Goal: Check status: Check status

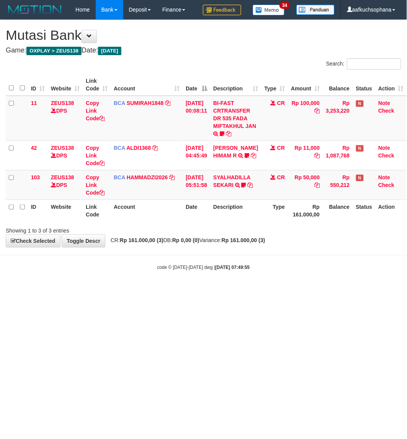
drag, startPoint x: 284, startPoint y: 338, endPoint x: 275, endPoint y: 342, distance: 9.8
click at [278, 290] on html "Toggle navigation Home Bank Account List Load By Website Group [OXPLAY] ZEUS138…" at bounding box center [203, 145] width 407 height 290
drag, startPoint x: 275, startPoint y: 342, endPoint x: 271, endPoint y: 343, distance: 4.5
click at [271, 290] on html "Toggle navigation Home Bank Account List Load By Website Group [OXPLAY] ZEUS138…" at bounding box center [203, 145] width 407 height 290
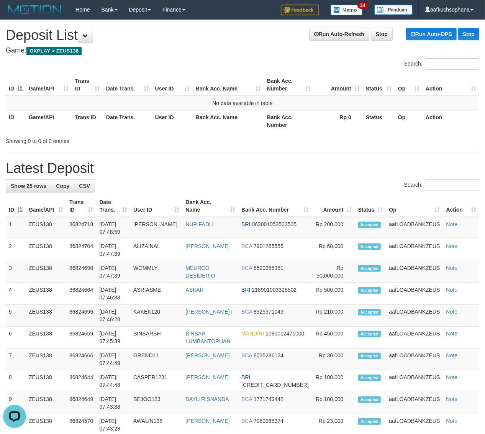
drag, startPoint x: 351, startPoint y: 151, endPoint x: 491, endPoint y: 207, distance: 151.0
click at [352, 152] on div "**********" at bounding box center [242, 417] width 485 height 795
drag, startPoint x: 411, startPoint y: 149, endPoint x: 491, endPoint y: 195, distance: 93.4
click at [413, 150] on div "**********" at bounding box center [242, 417] width 485 height 795
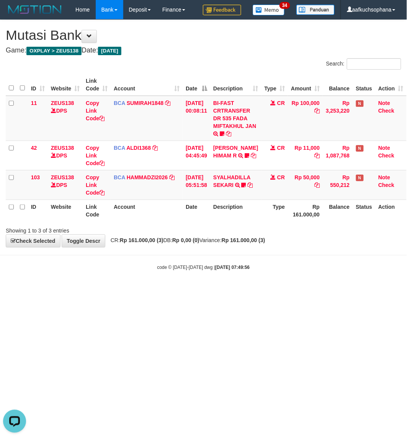
click at [261, 290] on html "Toggle navigation Home Bank Account List Load By Website Group [OXPLAY] ZEUS138…" at bounding box center [203, 145] width 407 height 290
drag, startPoint x: 198, startPoint y: 328, endPoint x: 146, endPoint y: 273, distance: 75.9
click at [197, 290] on html "Toggle navigation Home Bank Account List Load By Website Group [OXPLAY] ZEUS138…" at bounding box center [203, 145] width 407 height 290
click at [184, 290] on html "Toggle navigation Home Bank Account List Load By Website Group [OXPLAY] ZEUS138…" at bounding box center [203, 145] width 407 height 290
drag, startPoint x: 142, startPoint y: 317, endPoint x: 145, endPoint y: 314, distance: 4.3
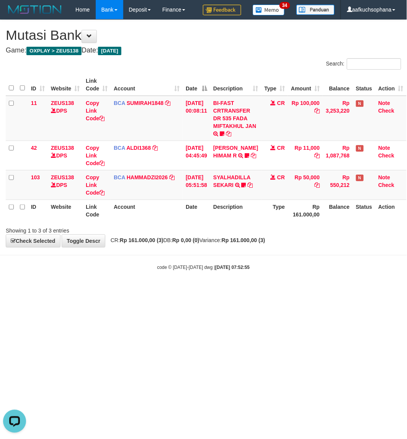
click at [142, 290] on html "Toggle navigation Home Bank Account List Load By Website Group [OXPLAY] ZEUS138…" at bounding box center [203, 145] width 407 height 290
drag, startPoint x: 145, startPoint y: 314, endPoint x: 146, endPoint y: 303, distance: 10.8
click at [145, 290] on html "Toggle navigation Home Bank Account List Load By Website Group [OXPLAY] ZEUS138…" at bounding box center [203, 145] width 407 height 290
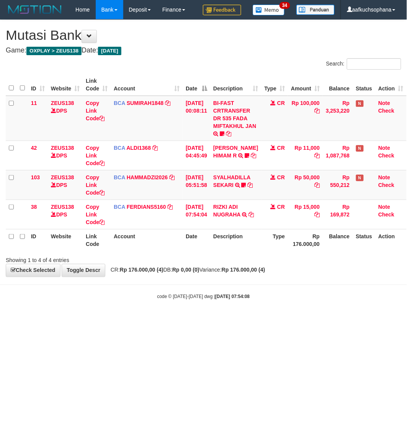
click at [229, 313] on body "Toggle navigation Home Bank Account List Load By Website Group [OXPLAY] ZEUS138…" at bounding box center [203, 160] width 407 height 320
click at [227, 313] on body "Toggle navigation Home Bank Account List Load By Website Group [OXPLAY] ZEUS138…" at bounding box center [203, 160] width 407 height 320
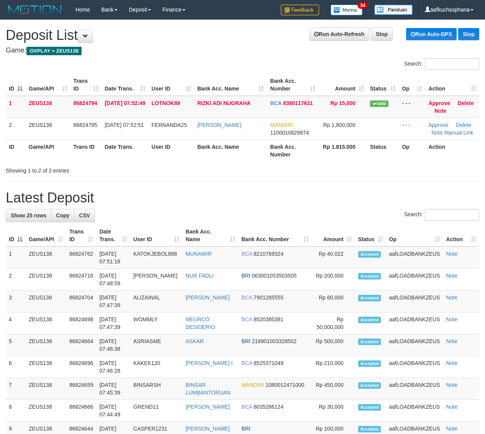
click at [343, 177] on div "**********" at bounding box center [242, 432] width 485 height 824
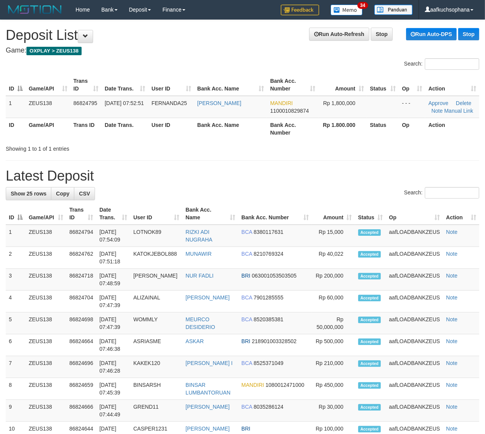
click at [386, 204] on th "Op" at bounding box center [414, 214] width 57 height 22
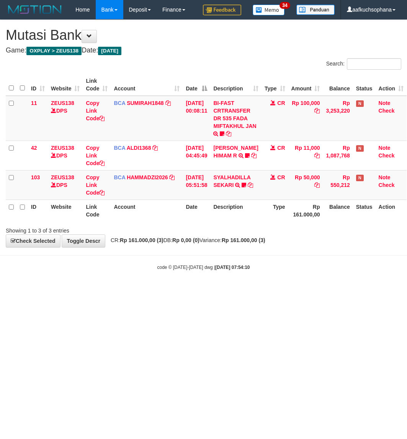
click at [213, 290] on html "Toggle navigation Home Bank Account List Load By Website Group [OXPLAY] ZEUS138…" at bounding box center [203, 145] width 407 height 290
click at [248, 290] on html "Toggle navigation Home Bank Account List Load By Website Group [OXPLAY] ZEUS138…" at bounding box center [203, 145] width 407 height 290
click at [93, 290] on html "Toggle navigation Home Bank Account List Load By Website Group [OXPLAY] ZEUS138…" at bounding box center [203, 145] width 407 height 290
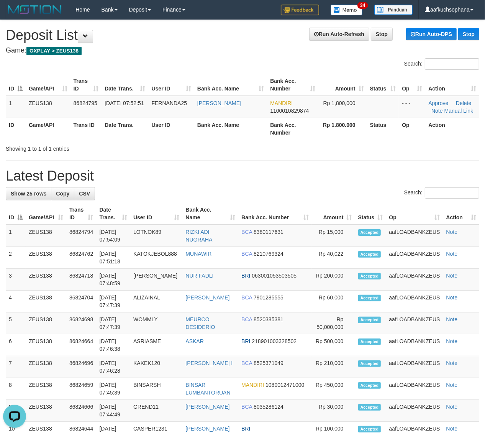
click at [365, 164] on div "**********" at bounding box center [242, 421] width 485 height 802
drag, startPoint x: 291, startPoint y: 172, endPoint x: 492, endPoint y: 278, distance: 227.5
click at [320, 190] on div "**********" at bounding box center [242, 421] width 485 height 802
drag, startPoint x: 351, startPoint y: 150, endPoint x: 487, endPoint y: 225, distance: 154.6
click at [355, 151] on div "Showing 1 to 1 of 1 entries" at bounding box center [242, 147] width 485 height 11
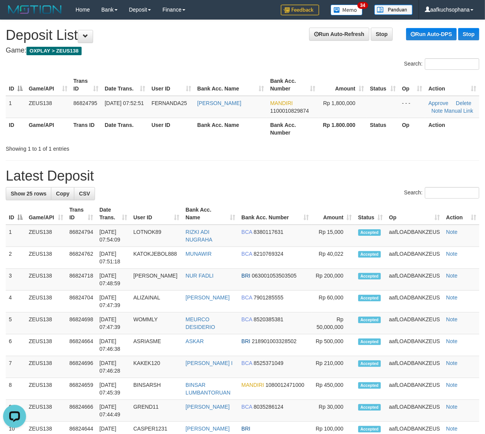
click at [343, 173] on h1 "Latest Deposit" at bounding box center [243, 175] width 474 height 15
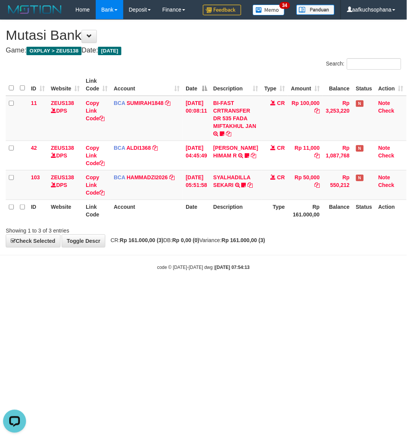
click at [68, 290] on html "Toggle navigation Home Bank Account List Load By Website Group [OXPLAY] ZEUS138…" at bounding box center [203, 145] width 407 height 290
click at [184, 288] on body "Toggle navigation Home Bank Account List Load By Website Group [OXPLAY] ZEUS138…" at bounding box center [203, 145] width 407 height 290
drag, startPoint x: 284, startPoint y: 327, endPoint x: 272, endPoint y: 329, distance: 12.0
click at [278, 290] on html "Toggle navigation Home Bank Account List Load By Website Group [OXPLAY] ZEUS138…" at bounding box center [203, 145] width 407 height 290
drag, startPoint x: 268, startPoint y: 329, endPoint x: 253, endPoint y: 324, distance: 14.9
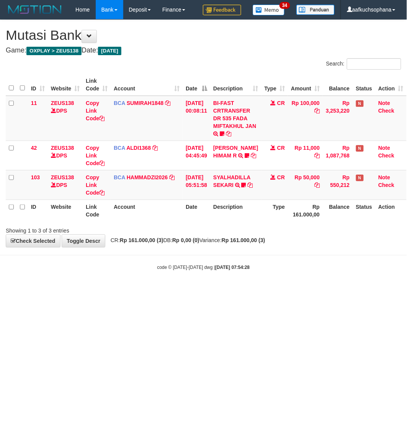
click at [265, 290] on html "Toggle navigation Home Bank Account List Load By Website Group [OXPLAY] ZEUS138…" at bounding box center [203, 145] width 407 height 290
click at [97, 290] on html "Toggle navigation Home Bank Account List Load By Website Group [OXPLAY] ZEUS138…" at bounding box center [203, 145] width 407 height 290
click at [95, 290] on html "Toggle navigation Home Bank Account List Load By Website Group [OXPLAY] ZEUS138…" at bounding box center [203, 145] width 407 height 290
click at [99, 290] on html "Toggle navigation Home Bank Account List Load By Website Group [OXPLAY] ZEUS138…" at bounding box center [203, 145] width 407 height 290
drag, startPoint x: 125, startPoint y: 321, endPoint x: 4, endPoint y: 234, distance: 149.4
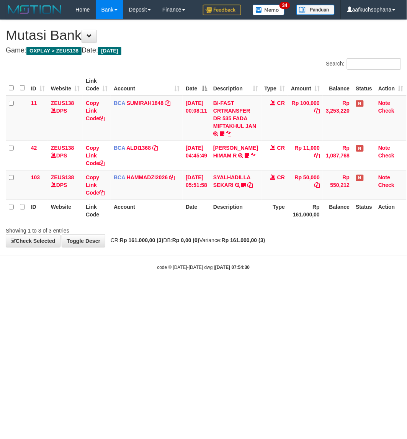
click at [125, 290] on html "Toggle navigation Home Bank Account List Load By Website Group [OXPLAY] ZEUS138…" at bounding box center [203, 145] width 407 height 290
click at [110, 290] on html "Toggle navigation Home Bank Account List Load By Website Group [OXPLAY] ZEUS138…" at bounding box center [203, 145] width 407 height 290
drag, startPoint x: 30, startPoint y: 299, endPoint x: 15, endPoint y: 292, distance: 16.7
click at [26, 290] on html "Toggle navigation Home Bank Account List Load By Website Group [OXPLAY] ZEUS138…" at bounding box center [203, 145] width 407 height 290
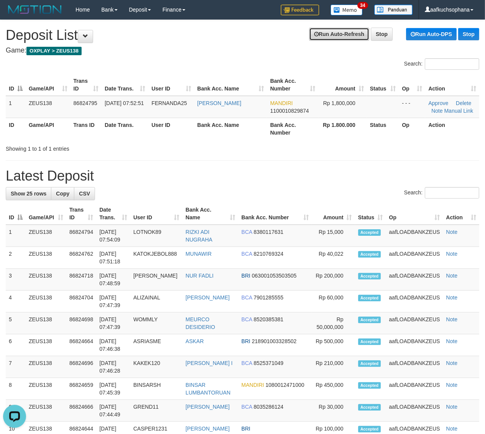
click at [330, 37] on link "Run Auto-Refresh" at bounding box center [339, 34] width 60 height 13
click at [373, 171] on h1 "Latest Deposit" at bounding box center [243, 175] width 474 height 15
click at [380, 175] on h1 "Latest Deposit" at bounding box center [243, 175] width 474 height 15
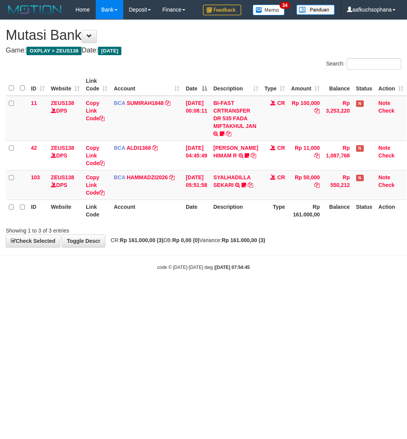
click at [147, 290] on html "Toggle navigation Home Bank Account List Load By Website Group [OXPLAY] ZEUS138…" at bounding box center [203, 145] width 407 height 290
click at [92, 290] on html "Toggle navigation Home Bank Account List Load By Website Group [OXPLAY] ZEUS138…" at bounding box center [203, 145] width 407 height 290
drag, startPoint x: 0, startPoint y: 0, endPoint x: 93, endPoint y: 321, distance: 334.0
click at [93, 290] on html "Toggle navigation Home Bank Account List Load By Website Group [OXPLAY] ZEUS138…" at bounding box center [203, 145] width 407 height 290
click at [187, 290] on html "Toggle navigation Home Bank Account List Load By Website Group [OXPLAY] ZEUS138…" at bounding box center [203, 145] width 407 height 290
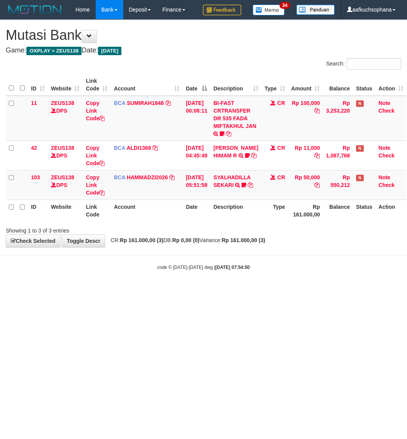
click at [137, 290] on html "Toggle navigation Home Bank Account List Load By Website Group [OXPLAY] ZEUS138…" at bounding box center [203, 145] width 407 height 290
click at [136, 290] on html "Toggle navigation Home Bank Account List Load By Website Group [OXPLAY] ZEUS138…" at bounding box center [203, 145] width 407 height 290
click at [154, 290] on html "Toggle navigation Home Bank Account List Load By Website Group [OXPLAY] ZEUS138…" at bounding box center [203, 145] width 407 height 290
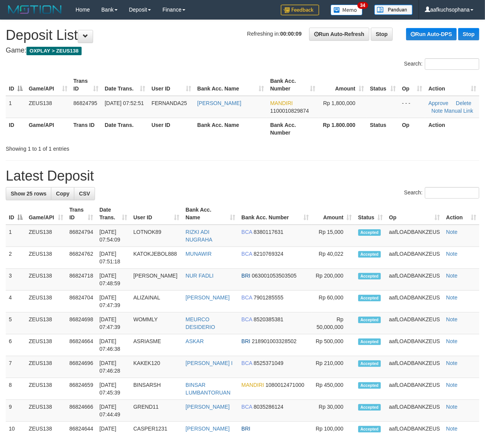
drag, startPoint x: 307, startPoint y: 142, endPoint x: 397, endPoint y: 181, distance: 97.5
click at [309, 143] on div "Showing 1 to 1 of 1 entries" at bounding box center [242, 147] width 485 height 11
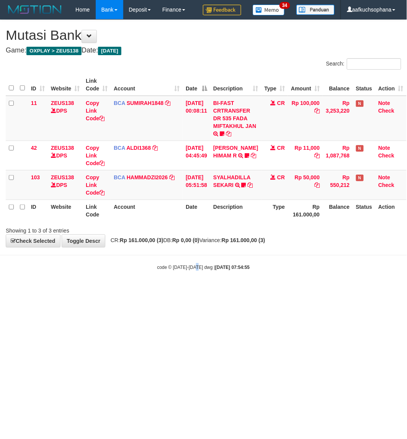
click at [198, 290] on html "Toggle navigation Home Bank Account List Load By Website Group [OXPLAY] ZEUS138…" at bounding box center [203, 145] width 407 height 290
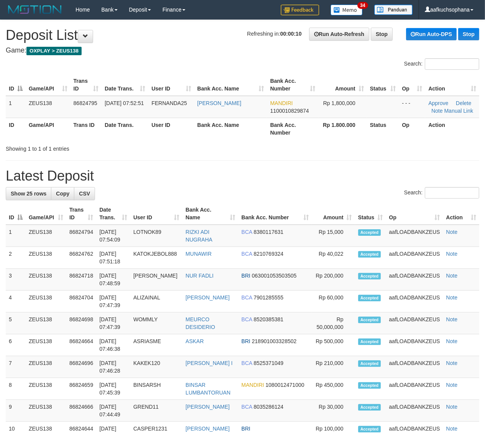
drag, startPoint x: 345, startPoint y: 178, endPoint x: 396, endPoint y: 206, distance: 57.8
click at [368, 192] on div "**********" at bounding box center [242, 421] width 485 height 802
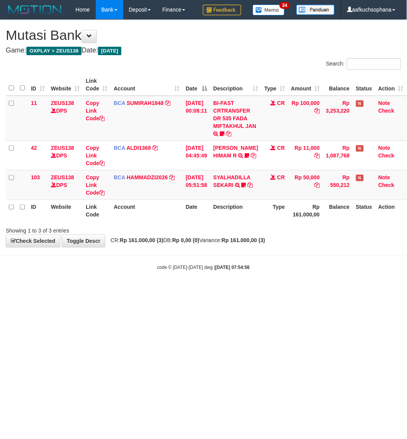
click at [250, 290] on html "Toggle navigation Home Bank Account List Load By Website Group [OXPLAY] ZEUS138…" at bounding box center [203, 145] width 407 height 290
click at [262, 285] on body "Toggle navigation Home Bank Account List Load By Website Group [OXPLAY] ZEUS138…" at bounding box center [203, 145] width 407 height 290
click at [215, 290] on html "Toggle navigation Home Bank Account List Load By Website Group [OXPLAY] ZEUS138…" at bounding box center [203, 145] width 407 height 290
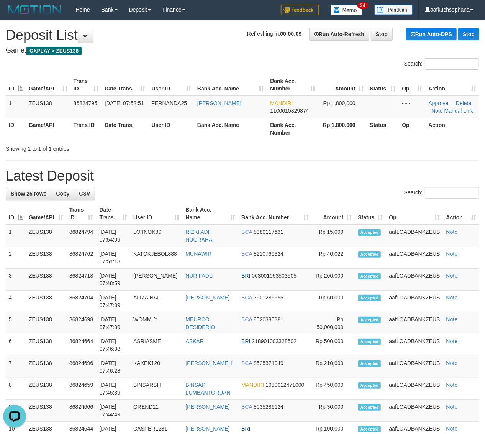
drag, startPoint x: 359, startPoint y: 160, endPoint x: 427, endPoint y: 185, distance: 73.0
click at [361, 161] on div "**********" at bounding box center [242, 421] width 485 height 802
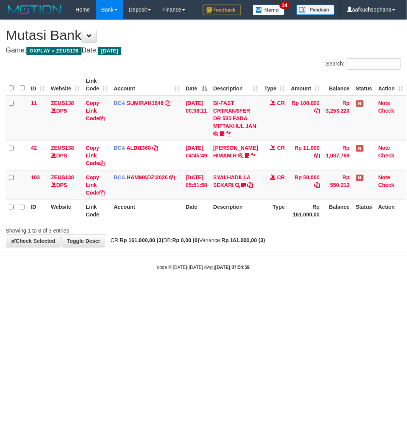
click at [203, 290] on html "Toggle navigation Home Bank Account List Load By Website Group [OXPLAY] ZEUS138…" at bounding box center [203, 145] width 407 height 290
drag, startPoint x: 199, startPoint y: 323, endPoint x: 204, endPoint y: 323, distance: 5.0
click at [199, 290] on html "Toggle navigation Home Bank Account List Load By Website Group [OXPLAY] ZEUS138…" at bounding box center [203, 145] width 407 height 290
click at [97, 290] on html "Toggle navigation Home Bank Account List Load By Website Group [OXPLAY] ZEUS138…" at bounding box center [203, 145] width 407 height 290
click at [95, 290] on html "Toggle navigation Home Bank Account List Load By Website Group [OXPLAY] ZEUS138…" at bounding box center [203, 145] width 407 height 290
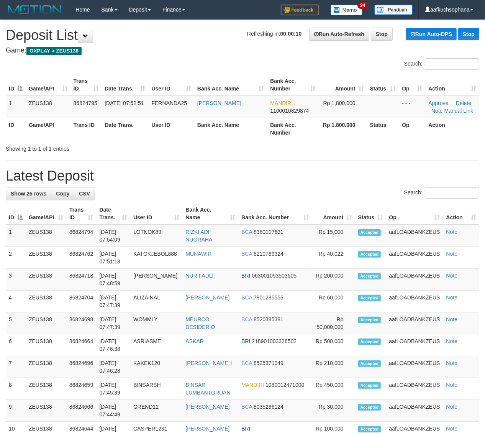
click at [317, 160] on hr at bounding box center [243, 160] width 474 height 0
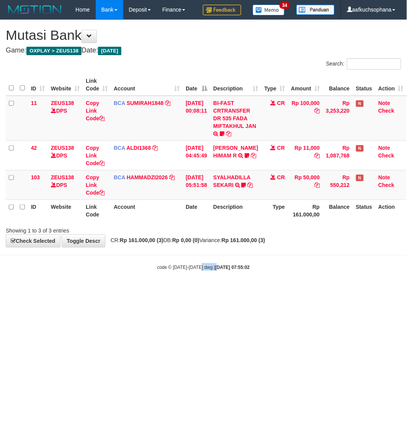
click at [211, 290] on html "Toggle navigation Home Bank Account List Load By Website Group [OXPLAY] ZEUS138…" at bounding box center [203, 145] width 407 height 290
click at [209, 290] on html "Toggle navigation Home Bank Account List Load By Website Group [OXPLAY] ZEUS138…" at bounding box center [203, 145] width 407 height 290
drag, startPoint x: 218, startPoint y: 350, endPoint x: 225, endPoint y: 350, distance: 6.9
click at [225, 290] on html "Toggle navigation Home Bank Account List Load By Website Group [OXPLAY] ZEUS138…" at bounding box center [203, 145] width 407 height 290
drag, startPoint x: 0, startPoint y: 0, endPoint x: 205, endPoint y: 330, distance: 389.1
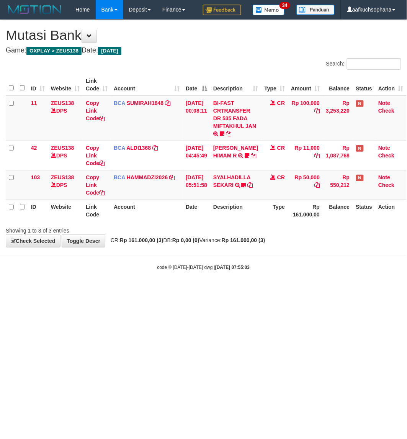
click at [215, 290] on html "Toggle navigation Home Bank Account List Load By Website Group [OXPLAY] ZEUS138…" at bounding box center [203, 145] width 407 height 290
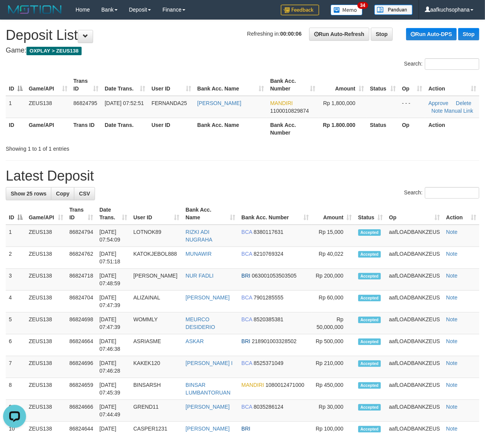
click at [330, 162] on div "**********" at bounding box center [242, 421] width 485 height 802
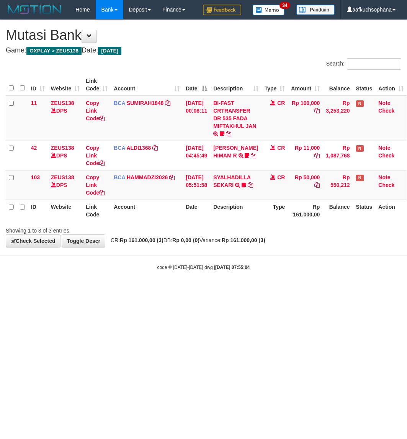
click at [200, 290] on html "Toggle navigation Home Bank Account List Load By Website Group [OXPLAY] ZEUS138…" at bounding box center [203, 145] width 407 height 290
click at [191, 290] on html "Toggle navigation Home Bank Account List Load By Website Group [OXPLAY] ZEUS138…" at bounding box center [203, 145] width 407 height 290
click at [177, 290] on html "Toggle navigation Home Bank Account List Load By Website Group [OXPLAY] ZEUS138…" at bounding box center [203, 145] width 407 height 290
drag, startPoint x: 142, startPoint y: 308, endPoint x: 210, endPoint y: 311, distance: 67.9
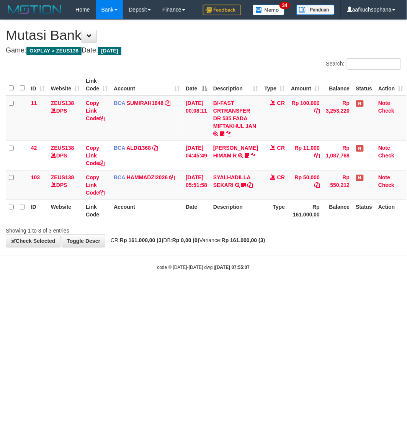
click at [154, 290] on html "Toggle navigation Home Bank Account List Load By Website Group [OXPLAY] ZEUS138…" at bounding box center [203, 145] width 407 height 290
click at [133, 290] on html "Toggle navigation Home Bank Account List Load By Website Group [OXPLAY] ZEUS138…" at bounding box center [203, 145] width 407 height 290
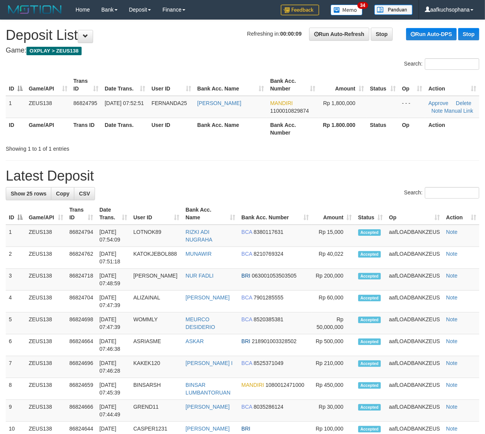
click at [379, 151] on div "Showing 1 to 1 of 1 entries" at bounding box center [242, 147] width 485 height 11
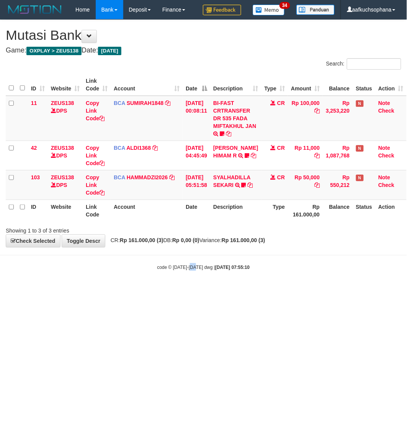
drag, startPoint x: 191, startPoint y: 367, endPoint x: 197, endPoint y: 382, distance: 15.7
click at [197, 290] on html "Toggle navigation Home Bank Account List Load By Website Group [OXPLAY] ZEUS138…" at bounding box center [203, 145] width 407 height 290
click at [196, 290] on html "Toggle navigation Home Bank Account List Load By Website Group [OXPLAY] ZEUS138…" at bounding box center [203, 145] width 407 height 290
click at [128, 290] on html "Toggle navigation Home Bank Account List Load By Website Group [OXPLAY] ZEUS138…" at bounding box center [203, 145] width 407 height 290
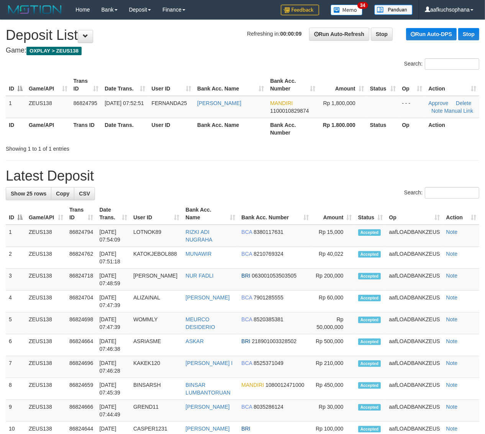
click at [304, 161] on div "**********" at bounding box center [242, 421] width 485 height 802
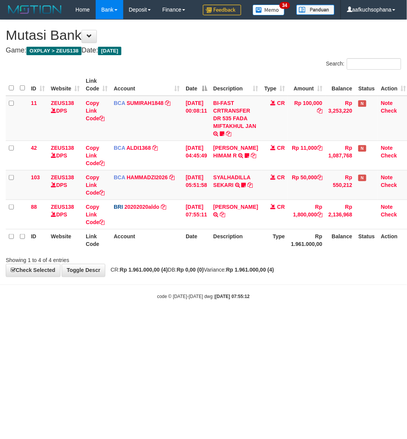
click at [253, 320] on html "Toggle navigation Home Bank Account List Load By Website Group [OXPLAY] ZEUS138…" at bounding box center [203, 160] width 407 height 320
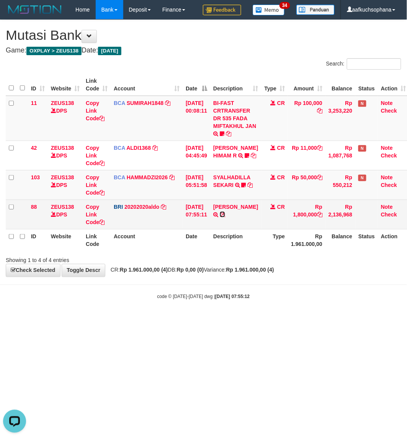
click at [225, 215] on icon at bounding box center [222, 214] width 5 height 5
click at [102, 221] on icon at bounding box center [101, 222] width 5 height 5
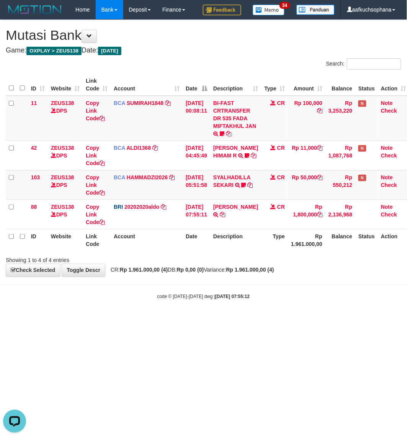
click at [85, 301] on body "Toggle navigation Home Bank Account List Load By Website Group [OXPLAY] ZEUS138…" at bounding box center [203, 160] width 407 height 320
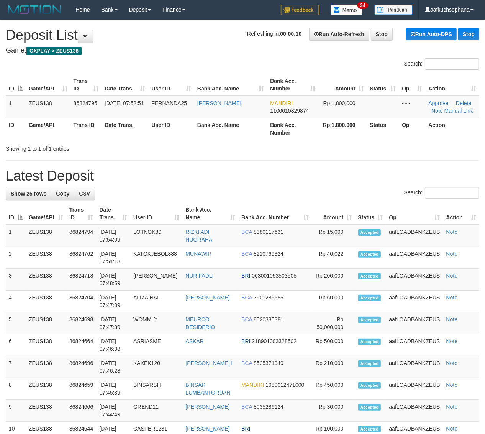
drag, startPoint x: 360, startPoint y: 169, endPoint x: 492, endPoint y: 192, distance: 134.3
click at [362, 169] on h1 "Latest Deposit" at bounding box center [243, 175] width 474 height 15
click at [452, 113] on link "Manual Link" at bounding box center [459, 111] width 29 height 6
click at [445, 108] on link "Manual Link" at bounding box center [459, 111] width 29 height 6
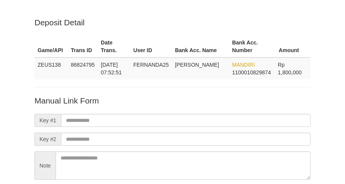
scroll to position [67, 0]
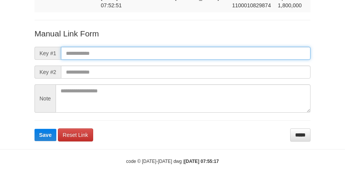
click at [194, 54] on input "text" at bounding box center [186, 53] width 250 height 13
paste input "**********"
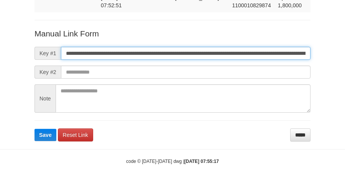
scroll to position [0, 451]
type input "**********"
click at [34, 129] on button "Save" at bounding box center [45, 135] width 22 height 12
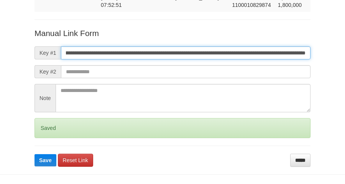
click at [34, 154] on button "Save" at bounding box center [45, 160] width 22 height 12
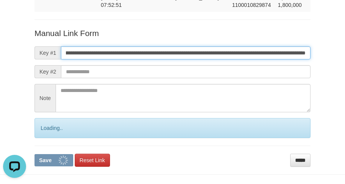
click at [34, 154] on button "Save" at bounding box center [53, 160] width 39 height 12
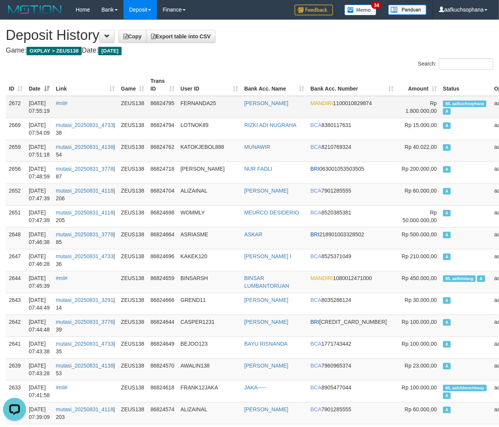
click at [443, 103] on span "ML aafkuchsophana" at bounding box center [464, 103] width 43 height 7
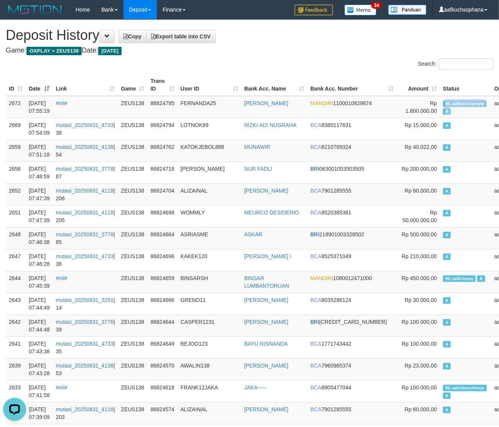
copy td "ML aafkuchsophana A"
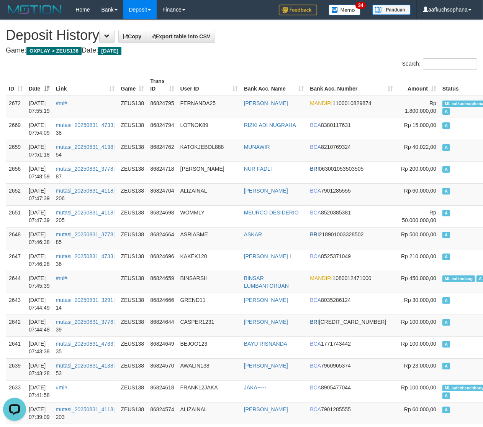
click at [279, 79] on th "Bank Acc. Name" at bounding box center [274, 85] width 66 height 22
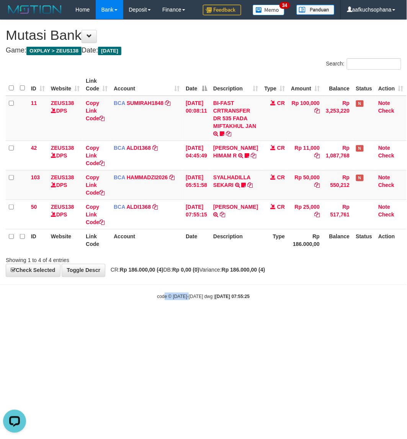
click at [156, 320] on html "Toggle navigation Home Bank Account List Load By Website Group [OXPLAY] ZEUS138…" at bounding box center [203, 160] width 407 height 320
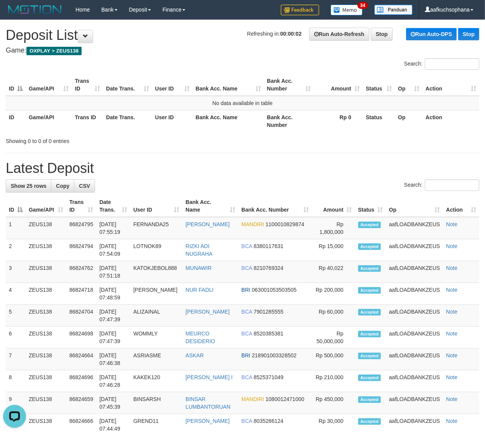
drag, startPoint x: 326, startPoint y: 161, endPoint x: 354, endPoint y: 181, distance: 34.1
click at [330, 169] on h1 "Latest Deposit" at bounding box center [243, 168] width 474 height 15
click at [348, 155] on div "**********" at bounding box center [242, 417] width 485 height 795
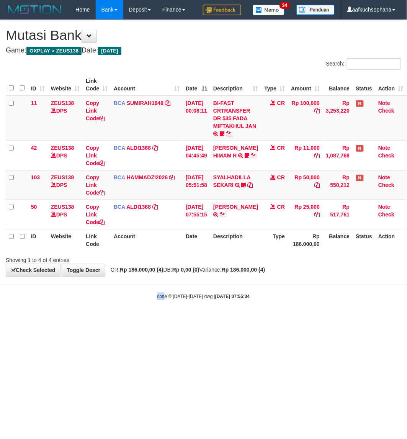
click at [163, 320] on html "Toggle navigation Home Bank Account List Load By Website Group [OXPLAY] ZEUS138…" at bounding box center [203, 160] width 407 height 320
click at [131, 320] on html "Toggle navigation Home Bank Account List Load By Website Group [OXPLAY] ZEUS138…" at bounding box center [203, 160] width 407 height 320
drag, startPoint x: 131, startPoint y: 323, endPoint x: 0, endPoint y: 212, distance: 171.6
click at [131, 320] on html "Toggle navigation Home Bank Account List Load By Website Group [OXPLAY] ZEUS138…" at bounding box center [203, 160] width 407 height 320
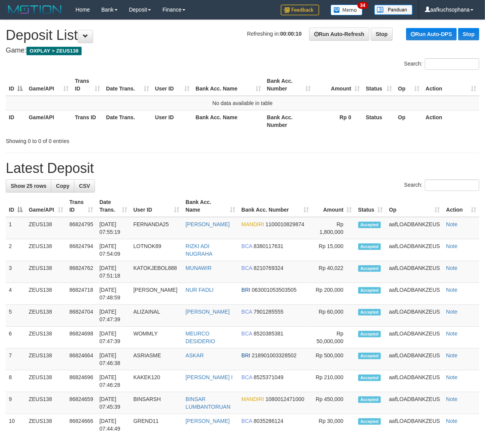
drag, startPoint x: 319, startPoint y: 140, endPoint x: 457, endPoint y: 200, distance: 150.7
click at [322, 142] on div "Showing 0 to 0 of 0 entries" at bounding box center [242, 139] width 485 height 11
click at [393, 177] on div "**********" at bounding box center [242, 417] width 485 height 795
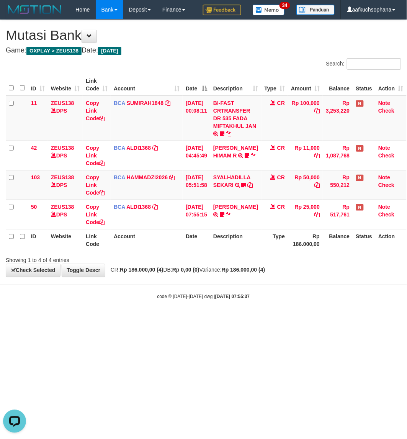
click at [281, 320] on html "Toggle navigation Home Bank Account List Load By Website Group [OXPLAY] ZEUS138…" at bounding box center [203, 160] width 407 height 320
drag, startPoint x: 151, startPoint y: 355, endPoint x: 141, endPoint y: 343, distance: 15.0
click at [150, 320] on html "Toggle navigation Home Bank Account List Load By Website Group [OXPLAY] ZEUS138…" at bounding box center [203, 160] width 407 height 320
click at [98, 316] on body "Toggle navigation Home Bank Account List Load By Website Group [OXPLAY] ZEUS138…" at bounding box center [203, 160] width 407 height 320
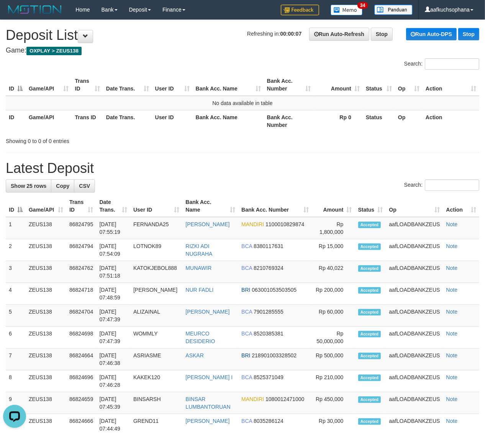
drag, startPoint x: 355, startPoint y: 166, endPoint x: 371, endPoint y: 169, distance: 16.8
click at [365, 168] on h1 "Latest Deposit" at bounding box center [243, 168] width 474 height 15
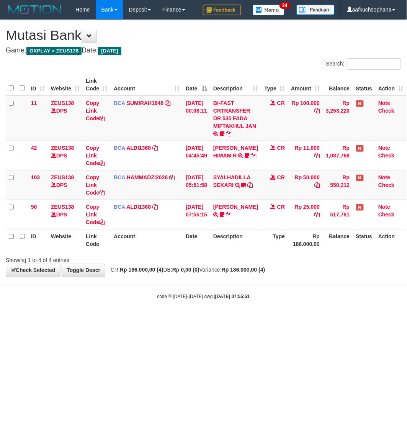
drag, startPoint x: 71, startPoint y: 294, endPoint x: 84, endPoint y: 297, distance: 13.2
click at [74, 297] on div "code © 2012-2018 dwg | 2025/08/31 07:55:51" at bounding box center [203, 297] width 407 height 8
click at [115, 315] on body "Toggle navigation Home Bank Account List Load By Website Group [OXPLAY] ZEUS138…" at bounding box center [203, 160] width 407 height 320
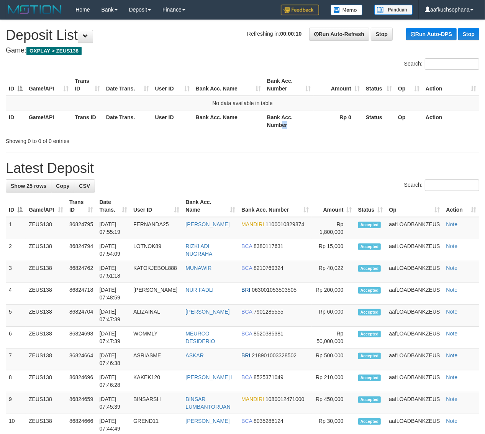
drag, startPoint x: 287, startPoint y: 126, endPoint x: 295, endPoint y: 130, distance: 9.6
click at [288, 127] on th "Bank Acc. Number" at bounding box center [289, 121] width 50 height 22
click at [309, 169] on h1 "Latest Deposit" at bounding box center [243, 168] width 474 height 15
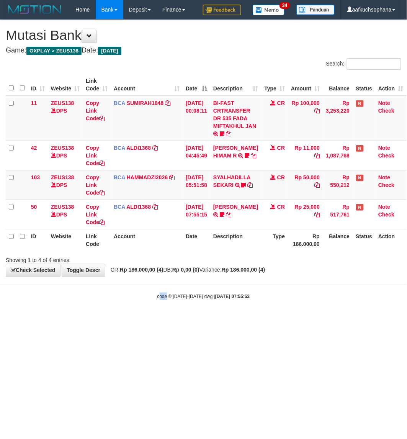
click at [167, 320] on html "Toggle navigation Home Bank Account List Load By Website Group [OXPLAY] ZEUS138…" at bounding box center [203, 160] width 407 height 320
click at [166, 320] on html "Toggle navigation Home Bank Account List Load By Website Group [OXPLAY] ZEUS138…" at bounding box center [203, 160] width 407 height 320
drag, startPoint x: 181, startPoint y: 375, endPoint x: 181, endPoint y: 384, distance: 8.8
click at [181, 320] on html "Toggle navigation Home Bank Account List Load By Website Group [OXPLAY] ZEUS138…" at bounding box center [203, 160] width 407 height 320
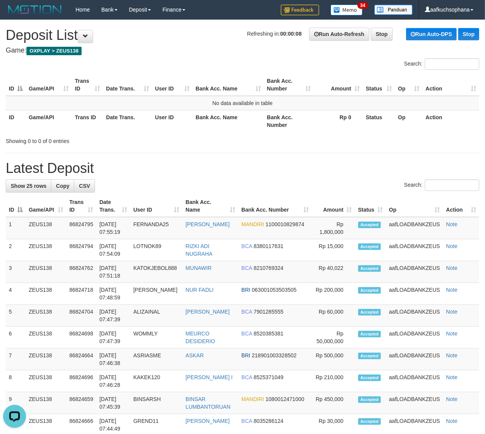
click at [388, 145] on div "**********" at bounding box center [242, 417] width 485 height 795
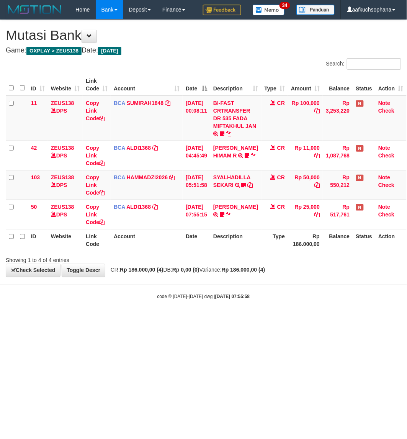
drag, startPoint x: 215, startPoint y: 319, endPoint x: 225, endPoint y: 308, distance: 14.9
click at [216, 319] on body "Toggle navigation Home Bank Account List Load By Website Group [OXPLAY] ZEUS138…" at bounding box center [203, 160] width 407 height 320
drag, startPoint x: 225, startPoint y: 308, endPoint x: 228, endPoint y: 327, distance: 19.0
click at [230, 320] on html "Toggle navigation Home Bank Account List Load By Website Group [OXPLAY] ZEUS138…" at bounding box center [203, 160] width 407 height 320
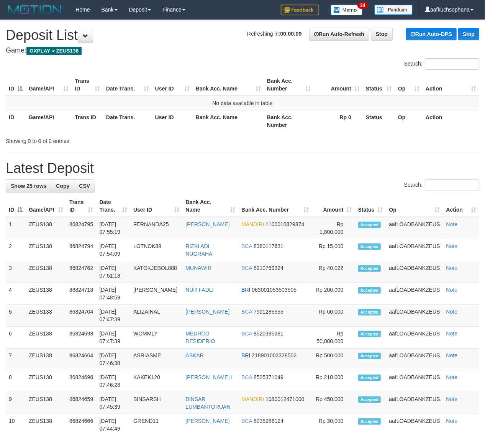
click at [405, 154] on div "**********" at bounding box center [242, 417] width 485 height 795
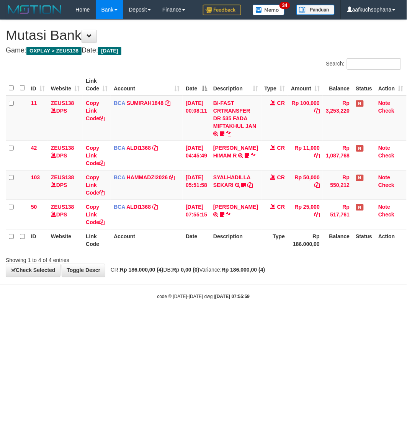
click at [66, 320] on html "Toggle navigation Home Bank Account List Load By Website Group [OXPLAY] ZEUS138…" at bounding box center [203, 160] width 407 height 320
click at [181, 320] on html "Toggle navigation Home Bank Account List Load By Website Group [OXPLAY] ZEUS138…" at bounding box center [203, 160] width 407 height 320
drag, startPoint x: 181, startPoint y: 361, endPoint x: 186, endPoint y: 361, distance: 5.8
click at [186, 320] on html "Toggle navigation Home Bank Account List Load By Website Group [OXPLAY] ZEUS138…" at bounding box center [203, 160] width 407 height 320
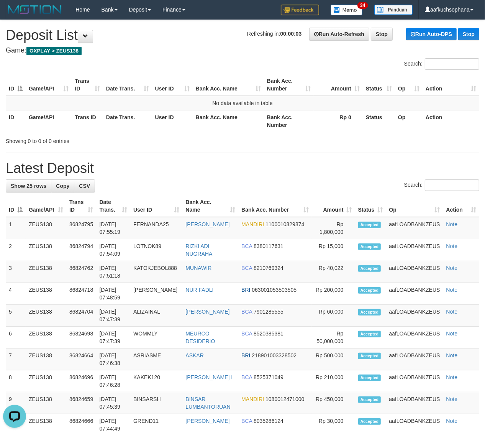
drag, startPoint x: 343, startPoint y: 133, endPoint x: 492, endPoint y: 212, distance: 168.2
click at [343, 134] on div at bounding box center [343, 134] width 283 height 0
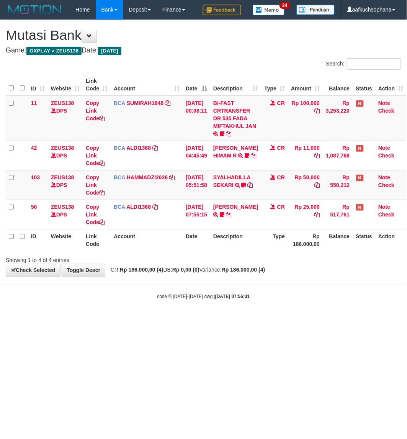
click at [187, 320] on html "Toggle navigation Home Bank Account List Load By Website Group [OXPLAY] ZEUS138…" at bounding box center [203, 160] width 407 height 320
click at [186, 320] on html "Toggle navigation Home Bank Account List Load By Website Group [OXPLAY] ZEUS138…" at bounding box center [203, 160] width 407 height 320
click at [185, 320] on html "Toggle navigation Home Bank Account List Load By Website Group [OXPLAY] ZEUS138…" at bounding box center [203, 160] width 407 height 320
click at [263, 320] on html "Toggle navigation Home Bank Account List Load By Website Group [OXPLAY] ZEUS138…" at bounding box center [203, 160] width 407 height 320
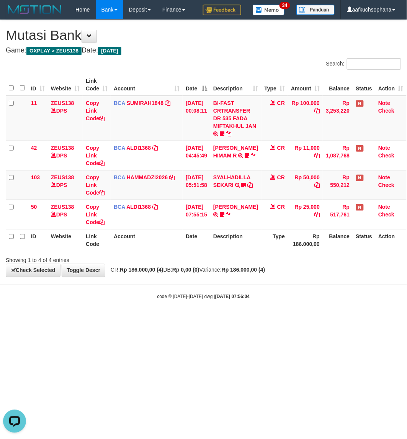
click at [262, 320] on html "Toggle navigation Home Bank Account List Load By Website Group [OXPLAY] ZEUS138…" at bounding box center [203, 160] width 407 height 320
click at [265, 320] on html "Toggle navigation Home Bank Account List Load By Website Group [OXPLAY] ZEUS138…" at bounding box center [203, 160] width 407 height 320
click at [328, 320] on html "Toggle navigation Home Bank Account List Load By Website Group [OXPLAY] ZEUS138…" at bounding box center [203, 160] width 407 height 320
click at [264, 320] on html "Toggle navigation Home Bank Account List Load By Website Group [OXPLAY] ZEUS138…" at bounding box center [203, 160] width 407 height 320
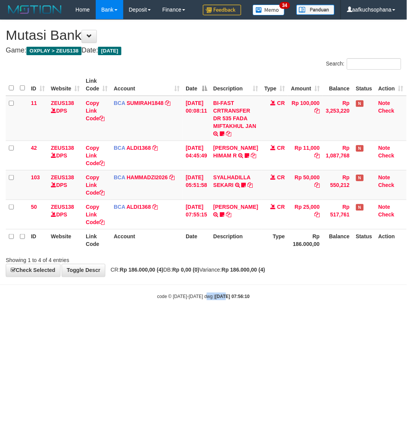
drag, startPoint x: 207, startPoint y: 357, endPoint x: 30, endPoint y: 255, distance: 204.3
click at [204, 320] on html "Toggle navigation Home Bank Account List Load By Website Group [OXPLAY] ZEUS138…" at bounding box center [203, 160] width 407 height 320
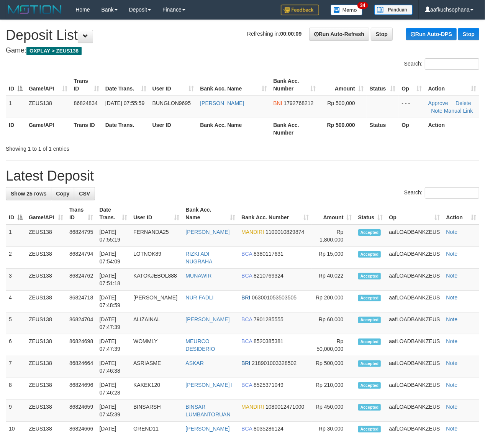
drag, startPoint x: 353, startPoint y: 169, endPoint x: 490, endPoint y: 241, distance: 155.3
click at [356, 171] on h1 "Latest Deposit" at bounding box center [243, 175] width 474 height 15
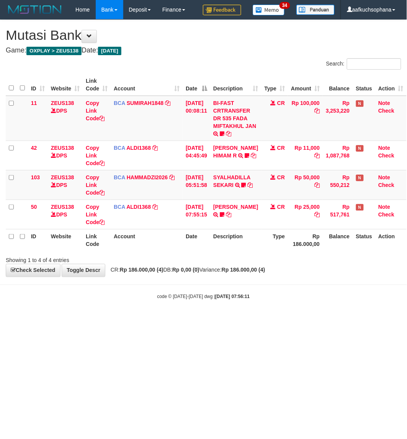
click at [220, 320] on html "Toggle navigation Home Bank Account List Load By Website Group [OXPLAY] ZEUS138…" at bounding box center [203, 160] width 407 height 320
click at [217, 320] on html "Toggle navigation Home Bank Account List Load By Website Group [OXPLAY] ZEUS138…" at bounding box center [203, 160] width 407 height 320
drag, startPoint x: 133, startPoint y: 332, endPoint x: 120, endPoint y: 323, distance: 15.7
click at [133, 320] on html "Toggle navigation Home Bank Account List Load By Website Group [OXPLAY] ZEUS138…" at bounding box center [203, 160] width 407 height 320
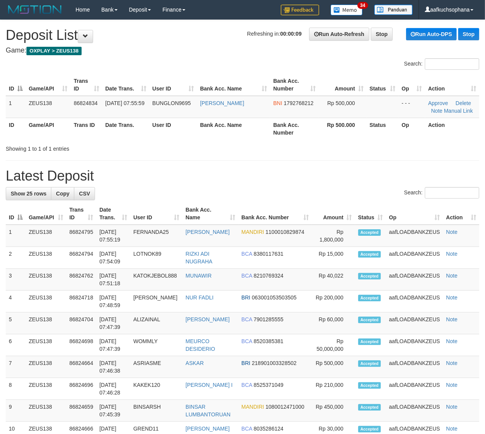
click at [367, 160] on hr at bounding box center [243, 160] width 474 height 0
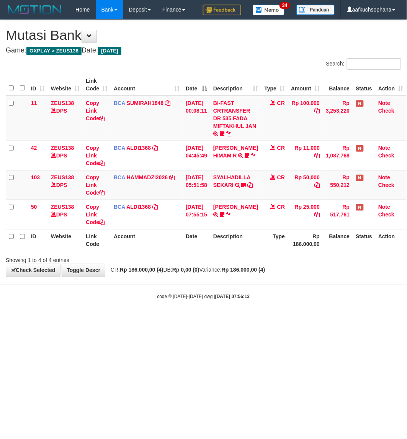
drag, startPoint x: 251, startPoint y: 383, endPoint x: 248, endPoint y: 382, distance: 4.0
click at [250, 320] on html "Toggle navigation Home Bank Account List Load By Website Group [OXPLAY] ZEUS138…" at bounding box center [203, 160] width 407 height 320
click at [248, 320] on html "Toggle navigation Home Bank Account List Load By Website Group [OXPLAY] ZEUS138…" at bounding box center [203, 160] width 407 height 320
click at [245, 320] on html "Toggle navigation Home Bank Account List Load By Website Group [OXPLAY] ZEUS138…" at bounding box center [203, 160] width 407 height 320
drag, startPoint x: 258, startPoint y: 353, endPoint x: 287, endPoint y: 347, distance: 30.5
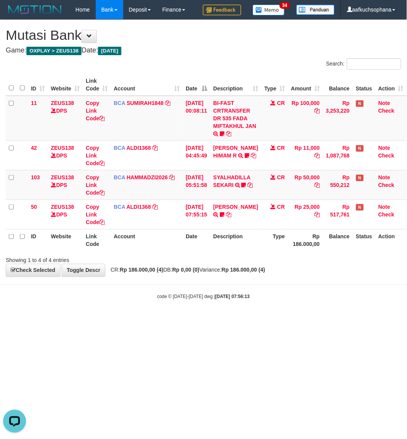
click at [261, 320] on html "Toggle navigation Home Bank Account List Load By Website Group [OXPLAY] ZEUS138…" at bounding box center [203, 160] width 407 height 320
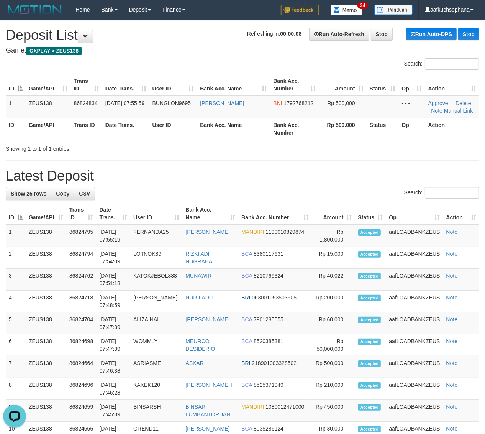
click at [355, 181] on h1 "Latest Deposit" at bounding box center [243, 175] width 474 height 15
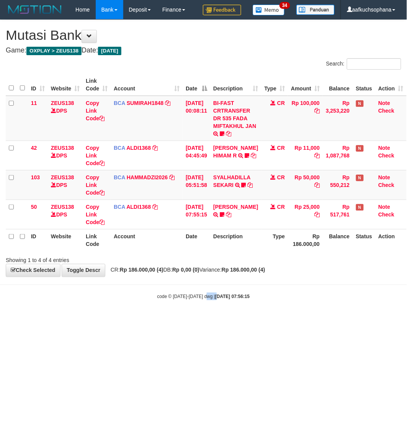
drag, startPoint x: 205, startPoint y: 355, endPoint x: 202, endPoint y: 351, distance: 5.4
click at [204, 320] on html "Toggle navigation Home Bank Account List Load By Website Group [OXPLAY] ZEUS138…" at bounding box center [203, 160] width 407 height 320
click at [201, 320] on html "Toggle navigation Home Bank Account List Load By Website Group [OXPLAY] ZEUS138…" at bounding box center [203, 160] width 407 height 320
drag, startPoint x: 199, startPoint y: 351, endPoint x: 190, endPoint y: 350, distance: 8.1
click at [196, 320] on html "Toggle navigation Home Bank Account List Load By Website Group [OXPLAY] ZEUS138…" at bounding box center [203, 160] width 407 height 320
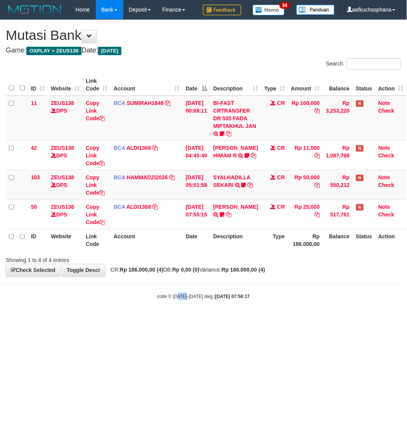
click at [187, 320] on html "Toggle navigation Home Bank Account List Load By Website Group [OXPLAY] ZEUS138…" at bounding box center [203, 160] width 407 height 320
click at [188, 320] on html "Toggle navigation Home Bank Account List Load By Website Group [OXPLAY] ZEUS138…" at bounding box center [203, 160] width 407 height 320
click at [186, 320] on html "Toggle navigation Home Bank Account List Load By Website Group [OXPLAY] ZEUS138…" at bounding box center [203, 160] width 407 height 320
click at [182, 320] on html "Toggle navigation Home Bank Account List Load By Website Group [OXPLAY] ZEUS138…" at bounding box center [203, 160] width 407 height 320
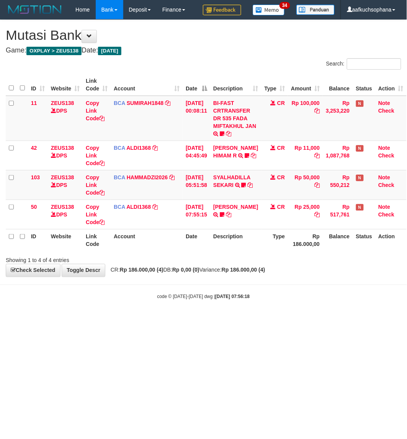
drag, startPoint x: 113, startPoint y: 329, endPoint x: 91, endPoint y: 322, distance: 22.8
click at [107, 320] on html "Toggle navigation Home Bank Account List Load By Website Group [OXPLAY] ZEUS138…" at bounding box center [203, 160] width 407 height 320
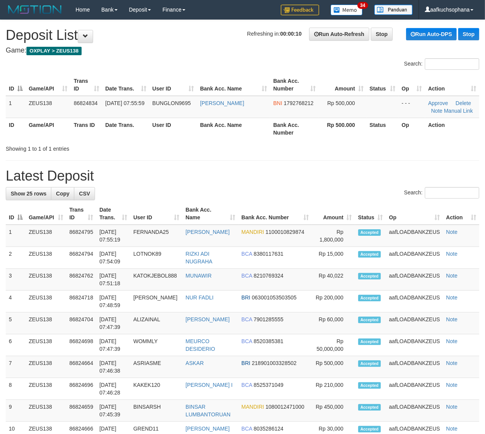
click at [417, 163] on div "**********" at bounding box center [242, 421] width 485 height 802
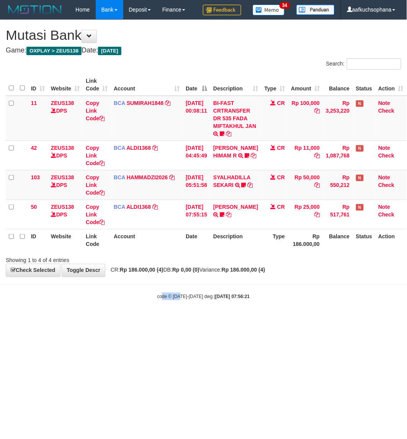
click at [180, 320] on html "Toggle navigation Home Bank Account List Load By Website Group [OXPLAY] ZEUS138…" at bounding box center [203, 160] width 407 height 320
click at [181, 320] on html "Toggle navigation Home Bank Account List Load By Website Group [OXPLAY] ZEUS138…" at bounding box center [203, 160] width 407 height 320
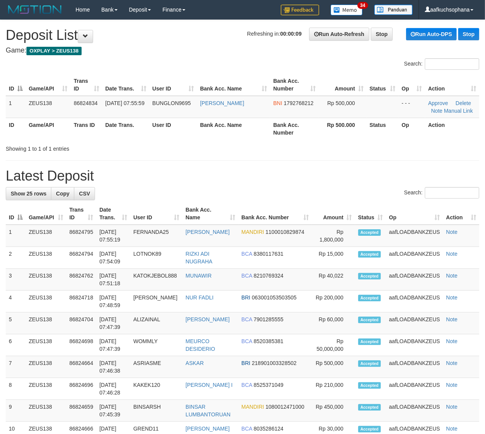
click at [336, 164] on div "**********" at bounding box center [242, 421] width 485 height 802
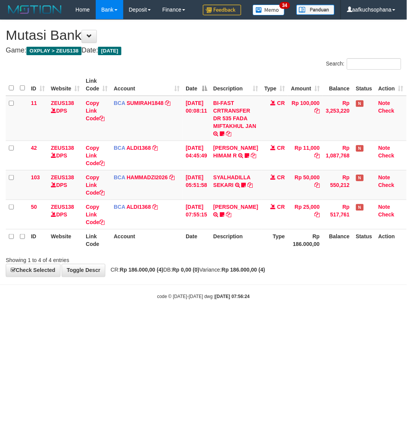
click at [139, 320] on html "Toggle navigation Home Bank Account List Load By Website Group [OXPLAY] ZEUS138…" at bounding box center [203, 160] width 407 height 320
click at [133, 320] on html "Toggle navigation Home Bank Account List Load By Website Group [OXPLAY] ZEUS138…" at bounding box center [203, 160] width 407 height 320
drag, startPoint x: 132, startPoint y: 347, endPoint x: 130, endPoint y: 344, distance: 4.1
click at [132, 320] on html "Toggle navigation Home Bank Account List Load By Website Group [OXPLAY] ZEUS138…" at bounding box center [203, 160] width 407 height 320
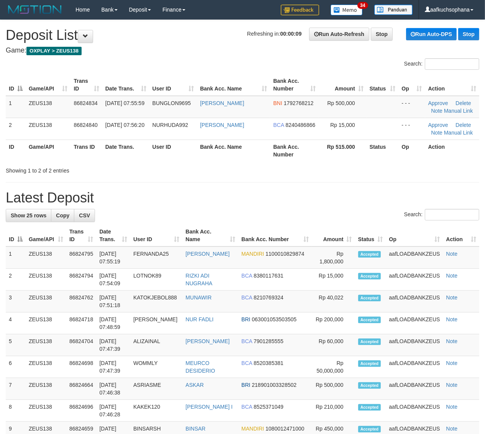
drag, startPoint x: 365, startPoint y: 157, endPoint x: 392, endPoint y: 166, distance: 28.2
click at [365, 157] on th "Rp 515.000" at bounding box center [343, 151] width 48 height 22
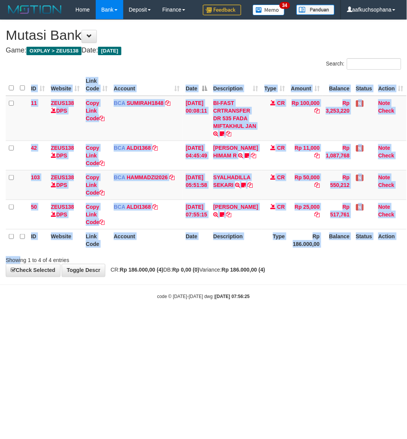
click at [21, 253] on div "Search: ID Website Link Code Account Date Description Type Amount Balance Statu…" at bounding box center [204, 161] width 396 height 206
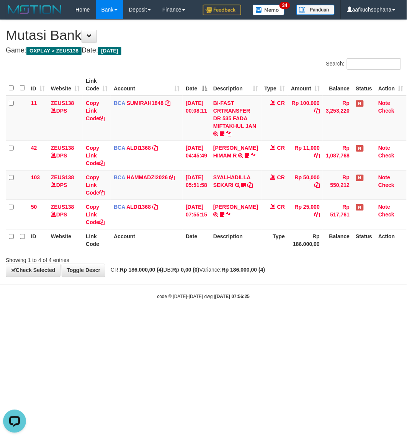
click at [172, 320] on html "Toggle navigation Home Bank Account List Load By Website Group [OXPLAY] ZEUS138…" at bounding box center [203, 160] width 407 height 320
click at [204, 320] on html "Toggle navigation Home Bank Account List Load By Website Group [OXPLAY] ZEUS138…" at bounding box center [203, 160] width 407 height 320
drag, startPoint x: 212, startPoint y: 336, endPoint x: 277, endPoint y: 330, distance: 65.4
click at [212, 320] on html "Toggle navigation Home Bank Account List Load By Website Group [OXPLAY] ZEUS138…" at bounding box center [203, 160] width 407 height 320
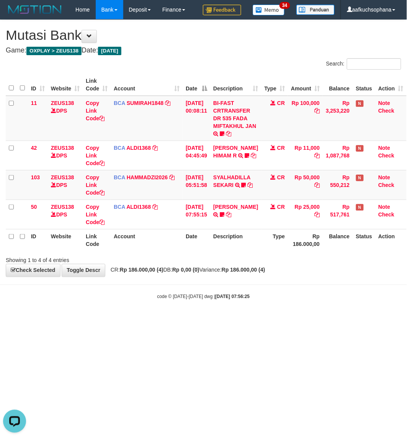
drag, startPoint x: 277, startPoint y: 330, endPoint x: 281, endPoint y: 333, distance: 5.2
click at [280, 320] on html "Toggle navigation Home Bank Account List Load By Website Group [OXPLAY] ZEUS138…" at bounding box center [203, 160] width 407 height 320
drag, startPoint x: 281, startPoint y: 333, endPoint x: 259, endPoint y: 333, distance: 22.2
click at [271, 320] on html "Toggle navigation Home Bank Account List Load By Website Group [OXPLAY] ZEUS138…" at bounding box center [203, 160] width 407 height 320
drag, startPoint x: 176, startPoint y: 336, endPoint x: 133, endPoint y: 317, distance: 47.6
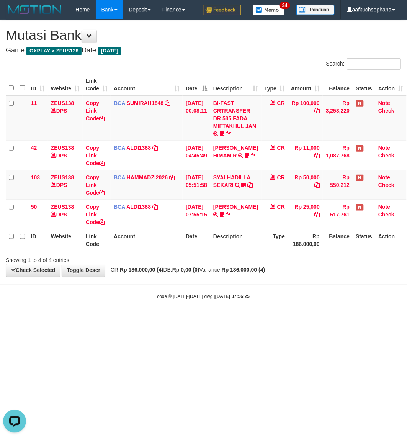
click at [174, 320] on html "Toggle navigation Home Bank Account List Load By Website Group [OXPLAY] ZEUS138…" at bounding box center [203, 160] width 407 height 320
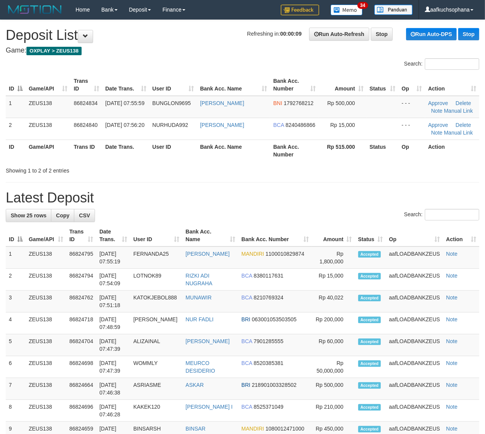
drag, startPoint x: 401, startPoint y: 210, endPoint x: 413, endPoint y: 212, distance: 11.7
click at [404, 210] on label "Search:" at bounding box center [441, 214] width 75 height 11
click at [425, 210] on input "Search:" at bounding box center [452, 214] width 54 height 11
drag, startPoint x: 390, startPoint y: 183, endPoint x: 402, endPoint y: 190, distance: 14.4
click at [390, 183] on div "**********" at bounding box center [242, 432] width 485 height 824
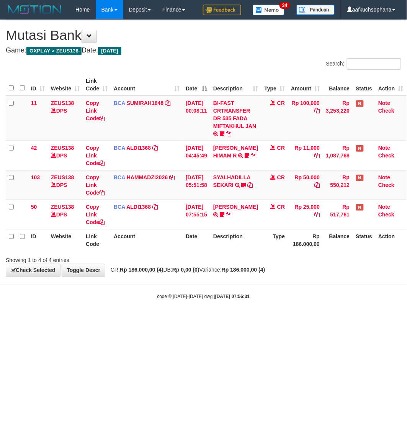
click at [154, 320] on html "Toggle navigation Home Bank Account List Load By Website Group [OXPLAY] ZEUS138…" at bounding box center [203, 160] width 407 height 320
drag, startPoint x: 154, startPoint y: 345, endPoint x: 52, endPoint y: 303, distance: 110.2
click at [154, 320] on html "Toggle navigation Home Bank Account List Load By Website Group [OXPLAY] ZEUS138…" at bounding box center [203, 160] width 407 height 320
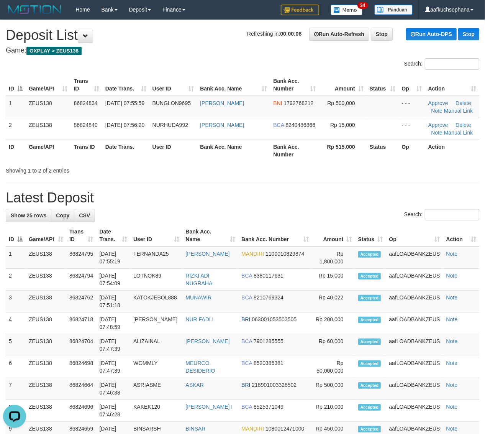
click at [352, 173] on div "Showing 1 to 2 of 2 entries" at bounding box center [242, 169] width 485 height 11
drag, startPoint x: 374, startPoint y: 179, endPoint x: 486, endPoint y: 232, distance: 124.0
click at [374, 179] on div "**********" at bounding box center [242, 432] width 485 height 824
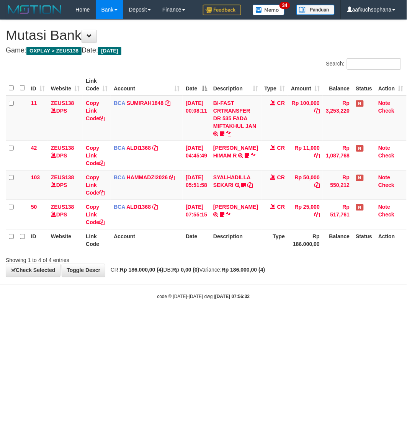
click at [135, 320] on html "Toggle navigation Home Bank Account List Load By Website Group [OXPLAY] ZEUS138…" at bounding box center [203, 160] width 407 height 320
click at [250, 320] on html "Toggle navigation Home Bank Account List Load By Website Group [OXPLAY] ZEUS138…" at bounding box center [203, 160] width 407 height 320
drag, startPoint x: 236, startPoint y: 348, endPoint x: 174, endPoint y: 300, distance: 77.8
click at [231, 320] on html "Toggle navigation Home Bank Account List Load By Website Group [OXPLAY] ZEUS138…" at bounding box center [203, 160] width 407 height 320
click at [202, 320] on html "Toggle navigation Home Bank Account List Load By Website Group [OXPLAY] ZEUS138…" at bounding box center [203, 160] width 407 height 320
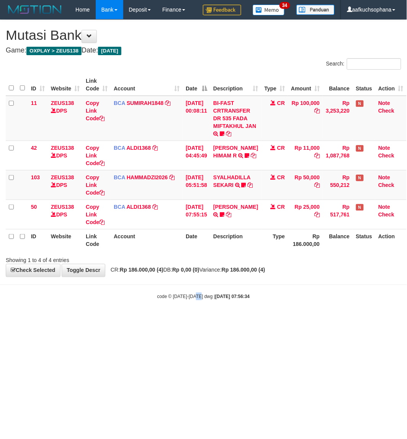
drag, startPoint x: 200, startPoint y: 332, endPoint x: 255, endPoint y: 340, distance: 55.7
click at [201, 320] on html "Toggle navigation Home Bank Account List Load By Website Group [OXPLAY] ZEUS138…" at bounding box center [203, 160] width 407 height 320
click at [260, 320] on html "Toggle navigation Home Bank Account List Load By Website Group [OXPLAY] ZEUS138…" at bounding box center [203, 160] width 407 height 320
click at [259, 320] on html "Toggle navigation Home Bank Account List Load By Website Group [OXPLAY] ZEUS138…" at bounding box center [203, 160] width 407 height 320
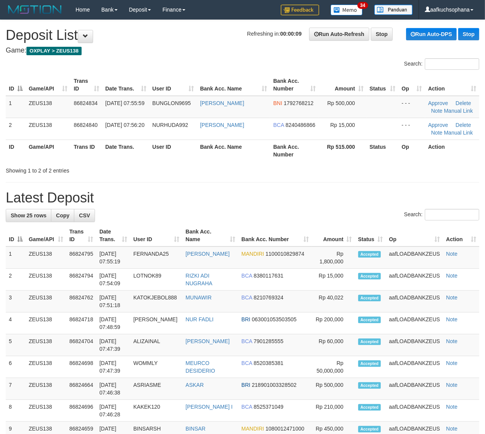
click at [302, 190] on h1 "Latest Deposit" at bounding box center [243, 197] width 474 height 15
click at [351, 174] on div "**********" at bounding box center [242, 432] width 485 height 824
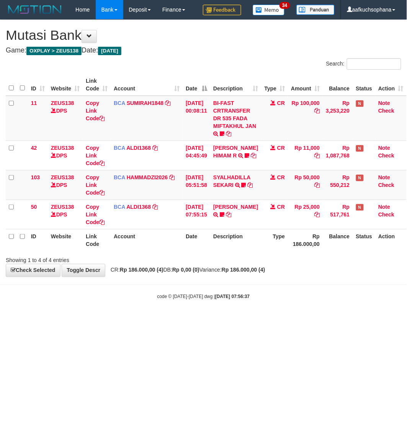
click at [160, 317] on body "Toggle navigation Home Bank Account List Load By Website Group [OXPLAY] ZEUS138…" at bounding box center [203, 160] width 407 height 320
click at [204, 320] on html "Toggle navigation Home Bank Account List Load By Website Group [OXPLAY] ZEUS138…" at bounding box center [203, 160] width 407 height 320
click at [299, 320] on html "Toggle navigation Home Bank Account List Load By Website Group [OXPLAY] ZEUS138…" at bounding box center [203, 160] width 407 height 320
click at [189, 320] on html "Toggle navigation Home Bank Account List Load By Website Group [OXPLAY] ZEUS138…" at bounding box center [203, 160] width 407 height 320
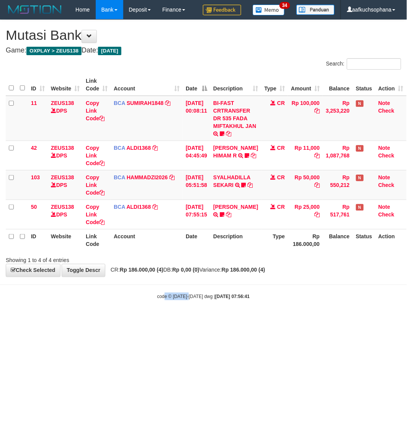
click at [189, 320] on html "Toggle navigation Home Bank Account List Load By Website Group [OXPLAY] ZEUS138…" at bounding box center [203, 160] width 407 height 320
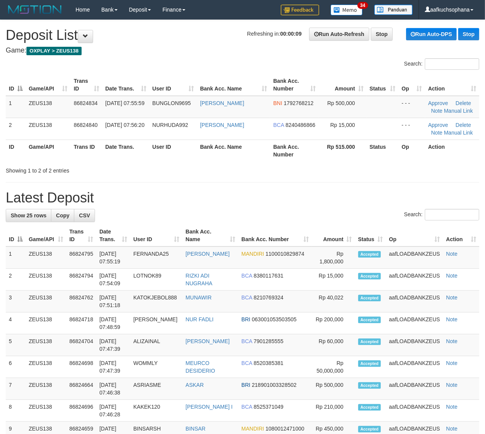
click at [389, 169] on div "Showing 1 to 2 of 2 entries" at bounding box center [242, 169] width 485 height 11
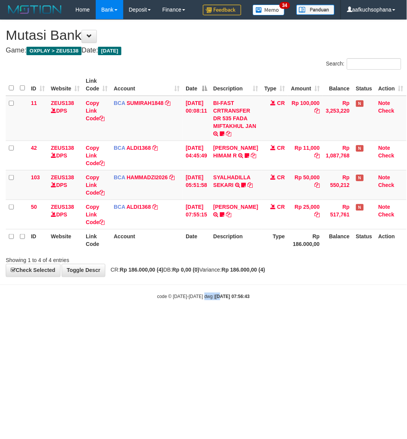
click at [213, 320] on html "Toggle navigation Home Bank Account List Load By Website Group [OXPLAY] ZEUS138…" at bounding box center [203, 160] width 407 height 320
click at [311, 291] on body "Toggle navigation Home Bank Account List Load By Website Group [OXPLAY] ZEUS138…" at bounding box center [203, 160] width 407 height 320
click at [296, 310] on body "Toggle navigation Home Bank Account List Load By Website Group [OXPLAY] ZEUS138…" at bounding box center [203, 160] width 407 height 320
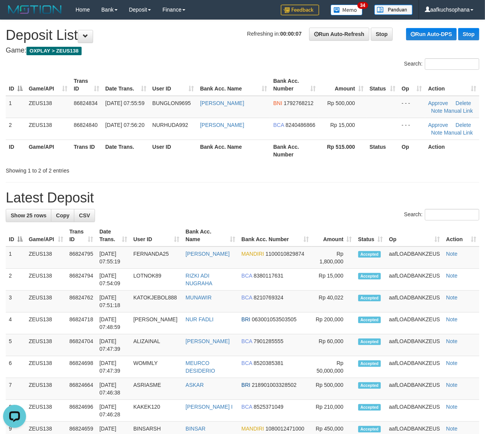
click at [325, 176] on div "**********" at bounding box center [242, 432] width 485 height 824
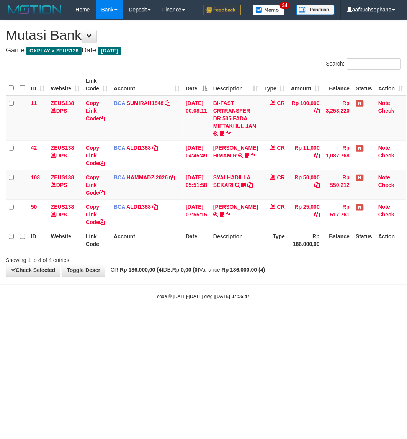
click at [235, 320] on html "Toggle navigation Home Bank Account List Load By Website Group [OXPLAY] ZEUS138…" at bounding box center [203, 160] width 407 height 320
drag, startPoint x: 241, startPoint y: 353, endPoint x: 236, endPoint y: 353, distance: 4.2
click at [236, 320] on html "Toggle navigation Home Bank Account List Load By Website Group [OXPLAY] ZEUS138…" at bounding box center [203, 160] width 407 height 320
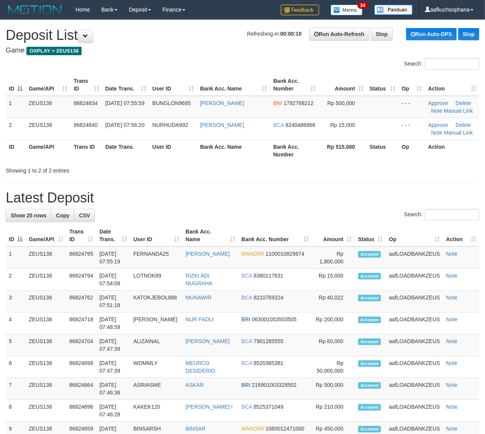
drag, startPoint x: 350, startPoint y: 171, endPoint x: 354, endPoint y: 172, distance: 4.1
click at [351, 171] on div "Showing 1 to 2 of 2 entries" at bounding box center [242, 169] width 485 height 11
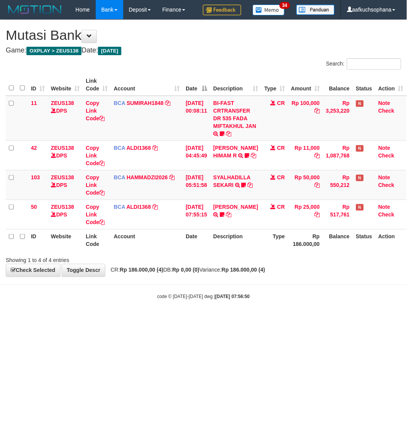
click at [147, 320] on html "Toggle navigation Home Bank Account List Load By Website Group [OXPLAY] ZEUS138…" at bounding box center [203, 160] width 407 height 320
click at [146, 320] on html "Toggle navigation Home Bank Account List Load By Website Group [OXPLAY] ZEUS138…" at bounding box center [203, 160] width 407 height 320
click at [228, 320] on html "Toggle navigation Home Bank Account List Load By Website Group [OXPLAY] ZEUS138…" at bounding box center [203, 160] width 407 height 320
drag, startPoint x: 228, startPoint y: 342, endPoint x: 232, endPoint y: 342, distance: 3.9
click at [229, 320] on html "Toggle navigation Home Bank Account List Load By Website Group [OXPLAY] ZEUS138…" at bounding box center [203, 160] width 407 height 320
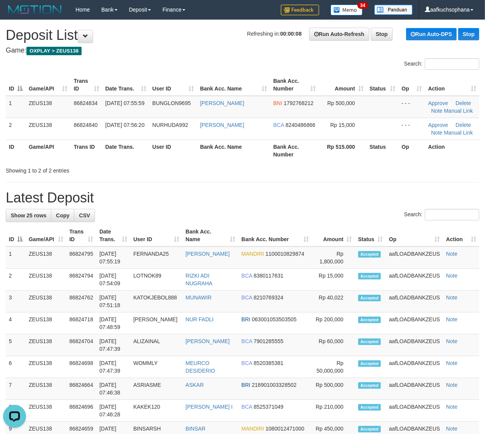
click at [400, 172] on div "Showing 1 to 2 of 2 entries" at bounding box center [242, 169] width 485 height 11
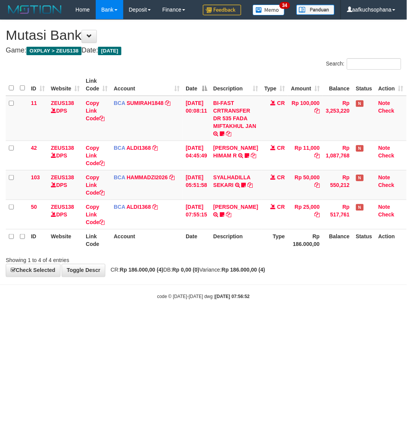
drag, startPoint x: 271, startPoint y: 365, endPoint x: 265, endPoint y: 361, distance: 6.9
click at [265, 320] on html "Toggle navigation Home Bank Account List Load By Website Group [OXPLAY] ZEUS138…" at bounding box center [203, 160] width 407 height 320
drag, startPoint x: 265, startPoint y: 361, endPoint x: 96, endPoint y: 286, distance: 185.1
click at [256, 320] on html "Toggle navigation Home Bank Account List Load By Website Group [OXPLAY] ZEUS138…" at bounding box center [203, 160] width 407 height 320
drag, startPoint x: 161, startPoint y: 319, endPoint x: 149, endPoint y: 305, distance: 18.7
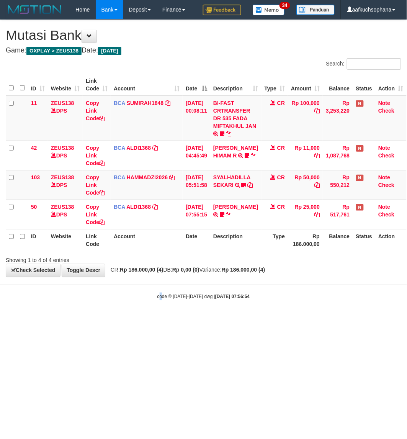
click at [158, 317] on body "Toggle navigation Home Bank Account List Load By Website Group [OXPLAY] ZEUS138…" at bounding box center [203, 160] width 407 height 320
click at [167, 289] on body "Toggle navigation Home Bank Account List Load By Website Group [OXPLAY] ZEUS138…" at bounding box center [203, 160] width 407 height 320
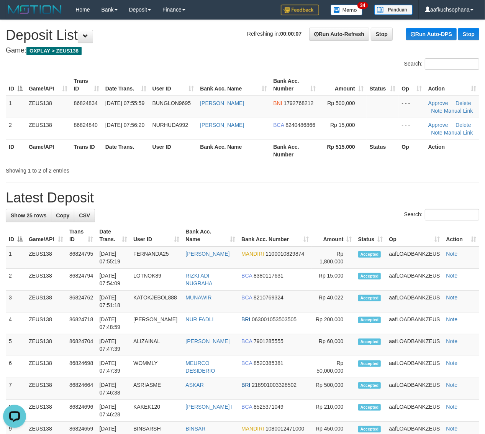
click at [414, 174] on div "**********" at bounding box center [242, 432] width 485 height 824
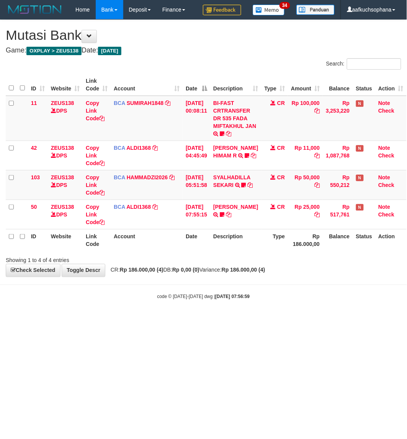
click at [262, 315] on body "Toggle navigation Home Bank Account List Load By Website Group [OXPLAY] ZEUS138…" at bounding box center [203, 160] width 407 height 320
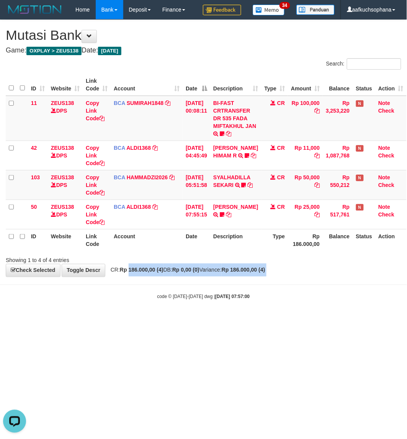
click at [143, 282] on body "Toggle navigation Home Bank Account List Load By Website Group [OXPLAY] ZEUS138…" at bounding box center [203, 160] width 407 height 320
click at [142, 282] on body "Toggle navigation Home Bank Account List Load By Website Group [OXPLAY] ZEUS138…" at bounding box center [203, 160] width 407 height 320
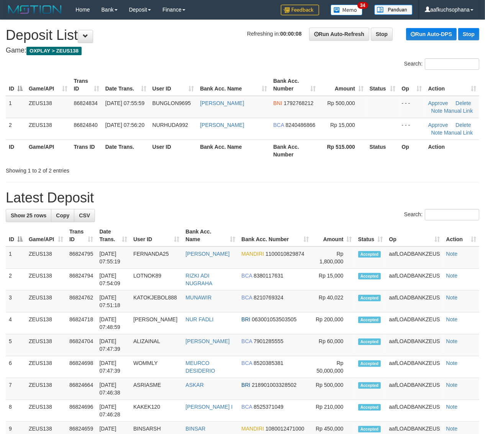
click at [449, 164] on div at bounding box center [343, 164] width 283 height 0
click at [282, 169] on div "Showing 1 to 2 of 2 entries" at bounding box center [242, 169] width 485 height 11
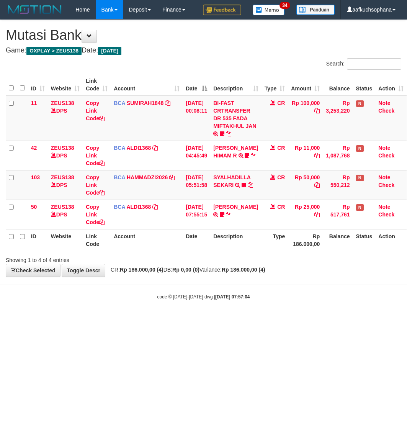
click at [165, 320] on html "Toggle navigation Home Bank Account List Load By Website Group [OXPLAY] ZEUS138…" at bounding box center [203, 160] width 407 height 320
click at [179, 320] on html "Toggle navigation Home Bank Account List Load By Website Group [OXPLAY] ZEUS138…" at bounding box center [203, 160] width 407 height 320
drag, startPoint x: 244, startPoint y: 340, endPoint x: 182, endPoint y: 299, distance: 74.2
click at [240, 320] on html "Toggle navigation Home Bank Account List Load By Website Group [OXPLAY] ZEUS138…" at bounding box center [203, 160] width 407 height 320
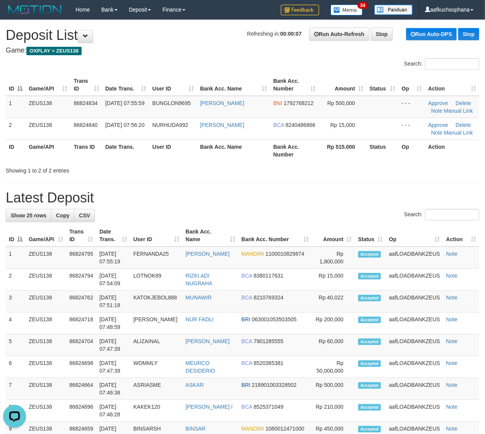
drag, startPoint x: 360, startPoint y: 175, endPoint x: 487, endPoint y: 221, distance: 134.6
click at [360, 176] on div "**********" at bounding box center [242, 432] width 485 height 824
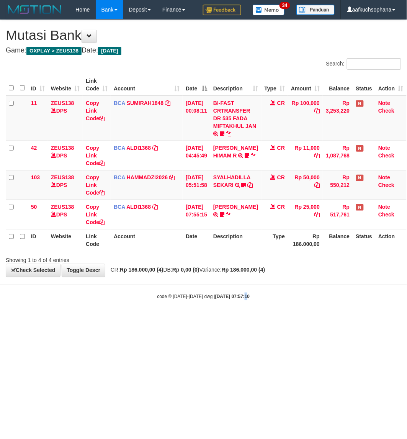
click at [236, 320] on html "Toggle navigation Home Bank Account List Load By Website Group [OXPLAY] ZEUS138…" at bounding box center [203, 160] width 407 height 320
drag, startPoint x: 236, startPoint y: 349, endPoint x: 304, endPoint y: 283, distance: 94.6
click at [233, 320] on html "Toggle navigation Home Bank Account List Load By Website Group [OXPLAY] ZEUS138…" at bounding box center [203, 160] width 407 height 320
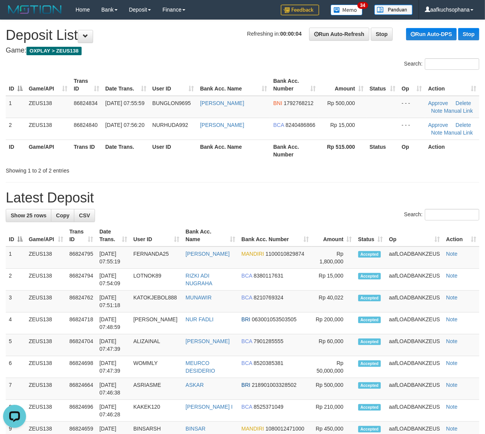
click at [337, 197] on h1 "Latest Deposit" at bounding box center [243, 197] width 474 height 15
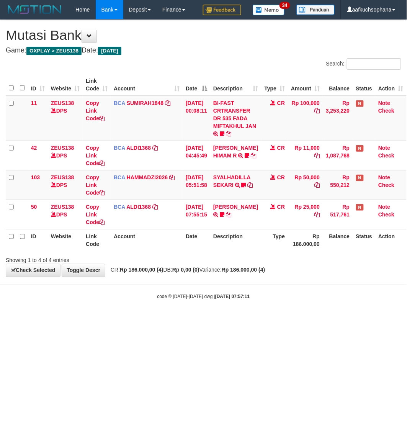
click at [116, 255] on div "Showing 1 to 4 of 4 entries" at bounding box center [85, 258] width 158 height 11
click at [156, 320] on html "Toggle navigation Home Bank Account List Load By Website Group [OXPLAY] ZEUS138…" at bounding box center [203, 160] width 407 height 320
click at [125, 320] on html "Toggle navigation Home Bank Account List Load By Website Group [OXPLAY] ZEUS138…" at bounding box center [203, 160] width 407 height 320
click at [227, 320] on html "Toggle navigation Home Bank Account List Load By Website Group [OXPLAY] ZEUS138…" at bounding box center [203, 160] width 407 height 320
drag, startPoint x: 284, startPoint y: 389, endPoint x: 285, endPoint y: 378, distance: 11.1
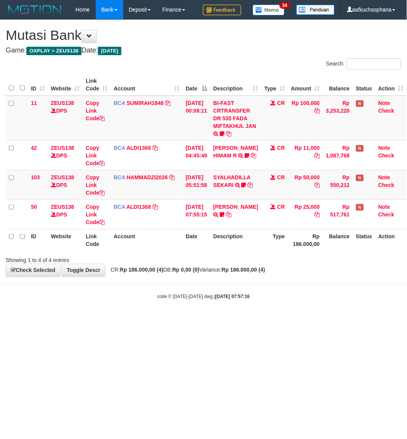
click at [286, 320] on html "Toggle navigation Home Bank Account List Load By Website Group [OXPLAY] ZEUS138…" at bounding box center [203, 160] width 407 height 320
click at [179, 320] on html "Toggle navigation Home Bank Account List Load By Website Group [OXPLAY] ZEUS138…" at bounding box center [203, 160] width 407 height 320
click at [178, 320] on html "Toggle navigation Home Bank Account List Load By Website Group [OXPLAY] ZEUS138…" at bounding box center [203, 160] width 407 height 320
click at [231, 320] on html "Toggle navigation Home Bank Account List Load By Website Group [OXPLAY] ZEUS138…" at bounding box center [203, 160] width 407 height 320
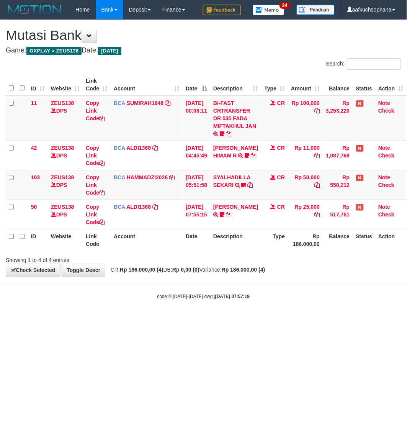
click at [232, 320] on html "Toggle navigation Home Bank Account List Load By Website Group [OXPLAY] ZEUS138…" at bounding box center [203, 160] width 407 height 320
drag, startPoint x: 236, startPoint y: 349, endPoint x: 405, endPoint y: 305, distance: 174.4
click at [241, 320] on html "Toggle navigation Home Bank Account List Load By Website Group [OXPLAY] ZEUS138…" at bounding box center [203, 160] width 407 height 320
click at [214, 320] on html "Toggle navigation Home Bank Account List Load By Website Group [OXPLAY] ZEUS138…" at bounding box center [203, 160] width 407 height 320
click at [213, 320] on html "Toggle navigation Home Bank Account List Load By Website Group [OXPLAY] ZEUS138…" at bounding box center [203, 160] width 407 height 320
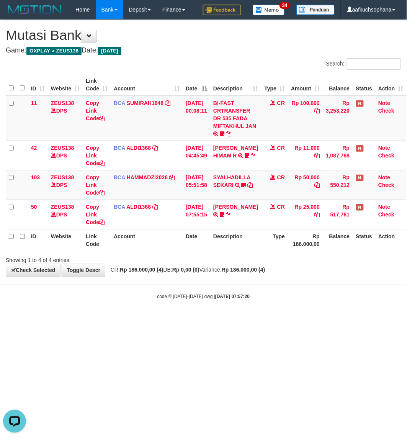
drag, startPoint x: 213, startPoint y: 330, endPoint x: 213, endPoint y: 339, distance: 9.6
click at [213, 320] on html "Toggle navigation Home Bank Account List Load By Website Group [OXPLAY] ZEUS138…" at bounding box center [203, 160] width 407 height 320
click at [212, 320] on html "Toggle navigation Home Bank Account List Load By Website Group [OXPLAY] ZEUS138…" at bounding box center [203, 160] width 407 height 320
click at [233, 320] on html "Toggle navigation Home Bank Account List Load By Website Group [OXPLAY] ZEUS138…" at bounding box center [203, 160] width 407 height 320
click at [243, 320] on html "Toggle navigation Home Bank Account List Load By Website Group [OXPLAY] ZEUS138…" at bounding box center [203, 160] width 407 height 320
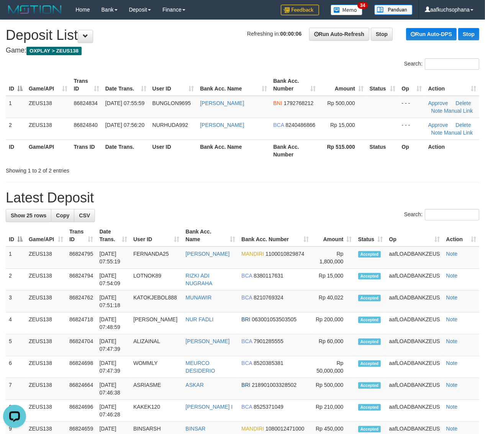
click at [402, 167] on div "Showing 1 to 2 of 2 entries" at bounding box center [242, 169] width 485 height 11
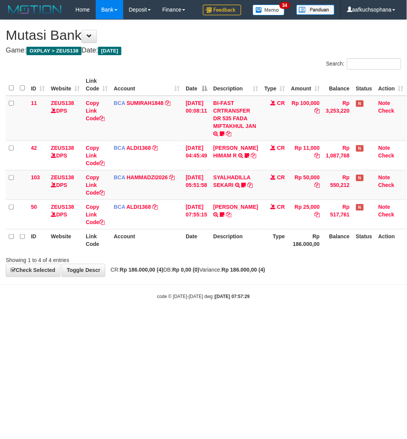
click at [253, 320] on html "Toggle navigation Home Bank Account List Load By Website Group [OXPLAY] ZEUS138…" at bounding box center [203, 160] width 407 height 320
click at [145, 320] on html "Toggle navigation Home Bank Account List Load By Website Group [OXPLAY] ZEUS138…" at bounding box center [203, 160] width 407 height 320
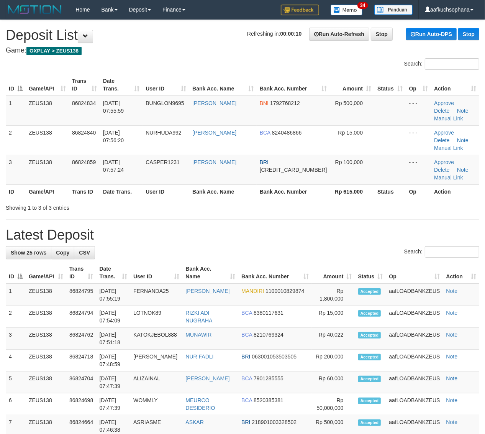
click at [372, 227] on h1 "Latest Deposit" at bounding box center [243, 234] width 474 height 15
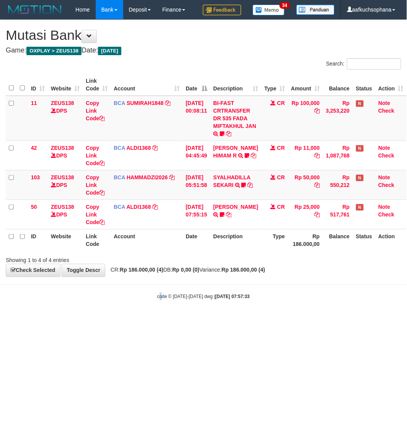
click at [161, 320] on html "Toggle navigation Home Bank Account List Load By Website Group [OXPLAY] ZEUS138…" at bounding box center [203, 160] width 407 height 320
click at [160, 320] on html "Toggle navigation Home Bank Account List Load By Website Group [OXPLAY] ZEUS138…" at bounding box center [203, 160] width 407 height 320
click at [207, 320] on html "Toggle navigation Home Bank Account List Load By Website Group [OXPLAY] ZEUS138…" at bounding box center [203, 160] width 407 height 320
click at [169, 320] on html "Toggle navigation Home Bank Account List Load By Website Group [OXPLAY] ZEUS138…" at bounding box center [203, 160] width 407 height 320
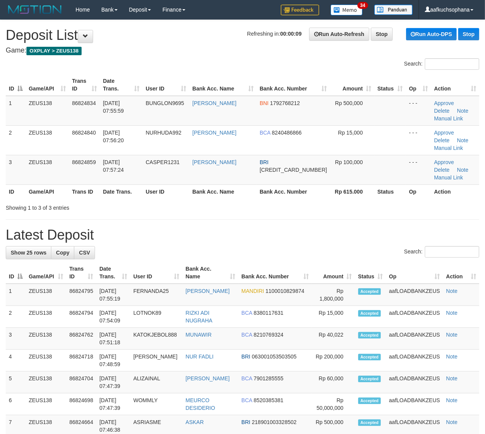
drag, startPoint x: 392, startPoint y: 172, endPoint x: 396, endPoint y: 176, distance: 5.4
click at [392, 184] on th "Status" at bounding box center [389, 191] width 31 height 14
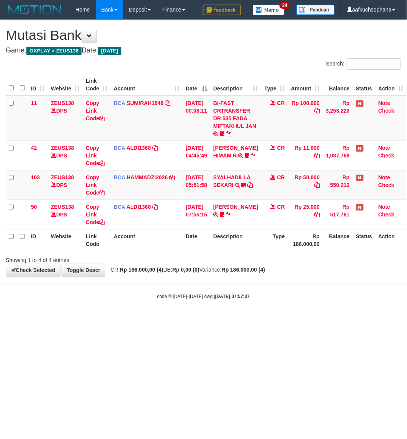
click at [98, 310] on body "Toggle navigation Home Bank Account List Load By Website Group [OXPLAY] ZEUS138…" at bounding box center [203, 160] width 407 height 320
click at [155, 320] on html "Toggle navigation Home Bank Account List Load By Website Group [OXPLAY] ZEUS138…" at bounding box center [203, 160] width 407 height 320
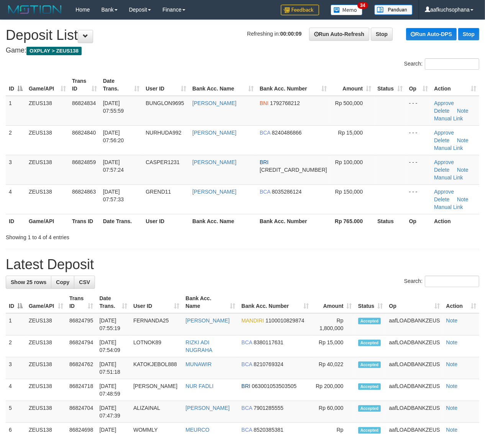
click at [313, 257] on h1 "Latest Deposit" at bounding box center [243, 264] width 474 height 15
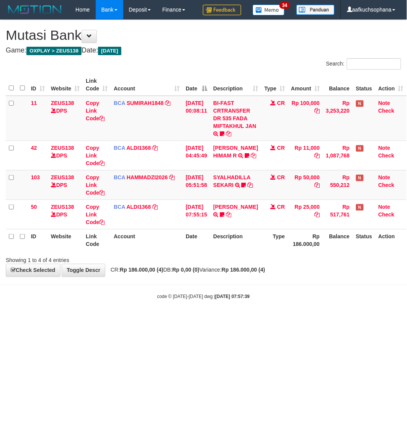
click at [264, 320] on html "Toggle navigation Home Bank Account List Load By Website Group [OXPLAY] ZEUS138…" at bounding box center [203, 160] width 407 height 320
click at [263, 320] on html "Toggle navigation Home Bank Account List Load By Website Group [OXPLAY] ZEUS138…" at bounding box center [203, 160] width 407 height 320
drag, startPoint x: 261, startPoint y: 372, endPoint x: 217, endPoint y: 353, distance: 47.6
click at [260, 320] on html "Toggle navigation Home Bank Account List Load By Website Group [OXPLAY] ZEUS138…" at bounding box center [203, 160] width 407 height 320
click at [183, 305] on body "Toggle navigation Home Bank Account List Load By Website Group [OXPLAY] ZEUS138…" at bounding box center [203, 160] width 407 height 320
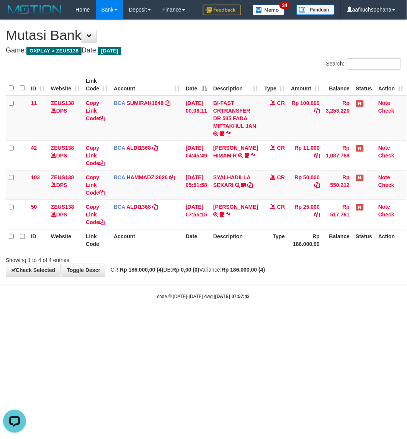
click at [263, 320] on html "Toggle navigation Home Bank Account List Load By Website Group [OXPLAY] ZEUS138…" at bounding box center [203, 160] width 407 height 320
click at [244, 320] on html "Toggle navigation Home Bank Account List Load By Website Group [OXPLAY] ZEUS138…" at bounding box center [203, 160] width 407 height 320
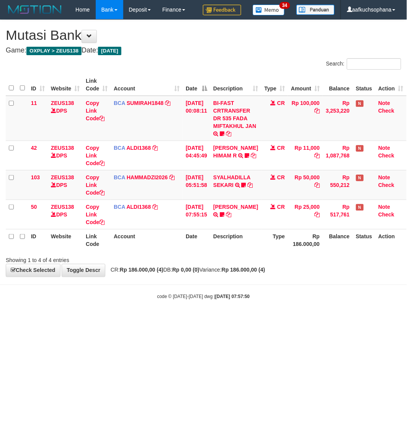
click at [246, 320] on html "Toggle navigation Home Bank Account List Load By Website Group [OXPLAY] ZEUS138…" at bounding box center [203, 160] width 407 height 320
click at [245, 320] on html "Toggle navigation Home Bank Account List Load By Website Group [OXPLAY] ZEUS138…" at bounding box center [203, 160] width 407 height 320
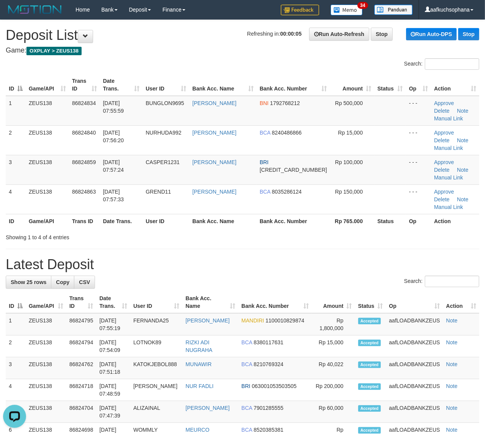
drag, startPoint x: 444, startPoint y: 204, endPoint x: 492, endPoint y: 217, distance: 49.8
click at [444, 230] on div "Showing 1 to 4 of 4 entries" at bounding box center [242, 235] width 485 height 11
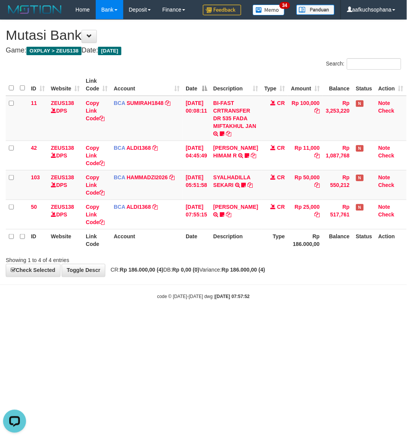
click at [151, 320] on html "Toggle navigation Home Bank Account List Load By Website Group [OXPLAY] ZEUS138…" at bounding box center [203, 160] width 407 height 320
drag, startPoint x: 151, startPoint y: 361, endPoint x: 190, endPoint y: 346, distance: 41.7
click at [156, 320] on html "Toggle navigation Home Bank Account List Load By Website Group [OXPLAY] ZEUS138…" at bounding box center [203, 160] width 407 height 320
click at [160, 313] on body "Toggle navigation Home Bank Account List Load By Website Group [OXPLAY] ZEUS138…" at bounding box center [203, 160] width 407 height 320
click at [244, 320] on html "Toggle navigation Home Bank Account List Load By Website Group [OXPLAY] ZEUS138…" at bounding box center [203, 160] width 407 height 320
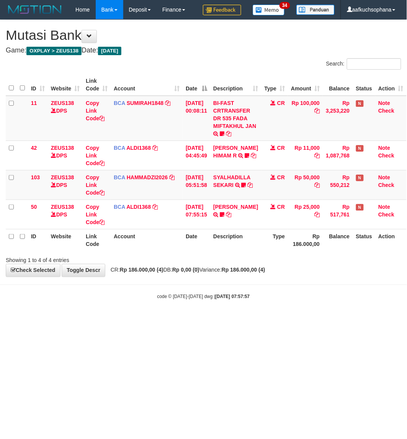
click at [245, 320] on html "Toggle navigation Home Bank Account List Load By Website Group [OXPLAY] ZEUS138…" at bounding box center [203, 160] width 407 height 320
click at [244, 320] on html "Toggle navigation Home Bank Account List Load By Website Group [OXPLAY] ZEUS138…" at bounding box center [203, 160] width 407 height 320
click at [241, 320] on html "Toggle navigation Home Bank Account List Load By Website Group [OXPLAY] ZEUS138…" at bounding box center [203, 160] width 407 height 320
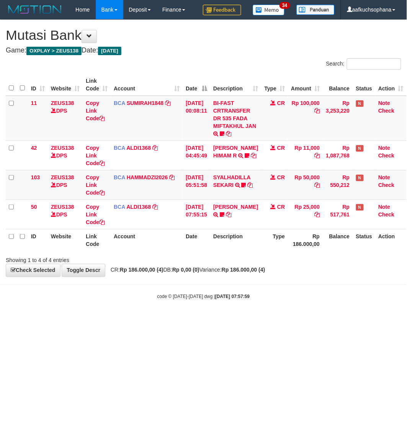
click at [259, 320] on html "Toggle navigation Home Bank Account List Load By Website Group [OXPLAY] ZEUS138…" at bounding box center [203, 160] width 407 height 320
click at [242, 320] on html "Toggle navigation Home Bank Account List Load By Website Group [OXPLAY] ZEUS138…" at bounding box center [203, 160] width 407 height 320
drag, startPoint x: 136, startPoint y: 314, endPoint x: 102, endPoint y: 282, distance: 46.4
click at [137, 319] on body "Toggle navigation Home Bank Account List Load By Website Group [OXPLAY] ZEUS138…" at bounding box center [203, 160] width 407 height 320
click at [175, 314] on body "Toggle navigation Home Bank Account List Load By Website Group [OXPLAY] ZEUS138…" at bounding box center [203, 160] width 407 height 320
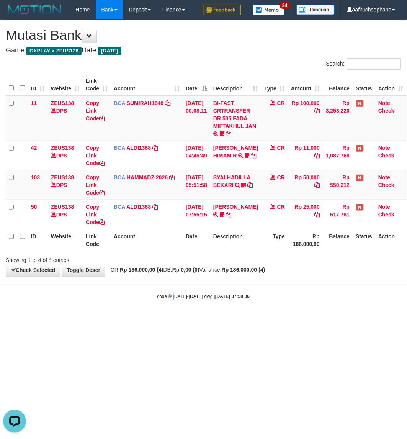
click at [174, 311] on body "Toggle navigation Home Bank Account List Load By Website Group [OXPLAY] ZEUS138…" at bounding box center [203, 160] width 407 height 320
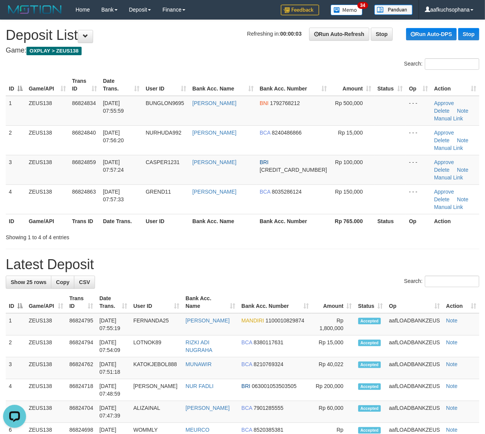
drag, startPoint x: 373, startPoint y: 218, endPoint x: 489, endPoint y: 247, distance: 120.0
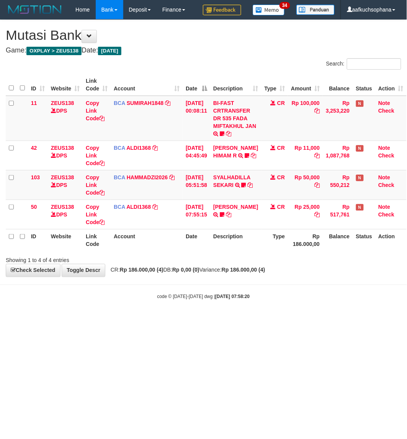
click at [280, 320] on html "Toggle navigation Home Bank Account List Load By Website Group [OXPLAY] ZEUS138…" at bounding box center [203, 160] width 407 height 320
drag, startPoint x: 302, startPoint y: 338, endPoint x: 319, endPoint y: 326, distance: 21.3
click at [304, 320] on html "Toggle navigation Home Bank Account List Load By Website Group [OXPLAY] ZEUS138…" at bounding box center [203, 160] width 407 height 320
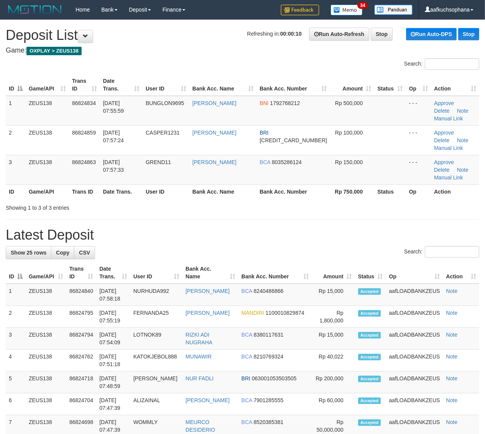
click at [351, 227] on h1 "Latest Deposit" at bounding box center [243, 234] width 474 height 15
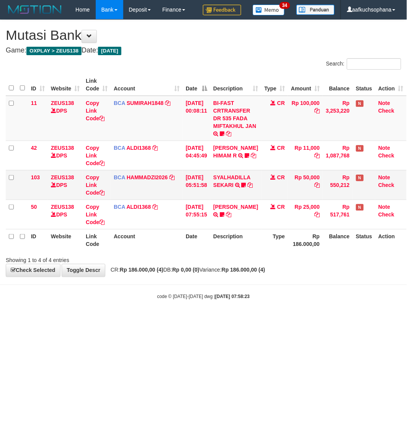
drag, startPoint x: 262, startPoint y: 318, endPoint x: 102, endPoint y: 182, distance: 209.7
click at [257, 315] on body "Toggle navigation Home Bank Account List Load By Website Group [OXPLAY] ZEUS138…" at bounding box center [203, 160] width 407 height 320
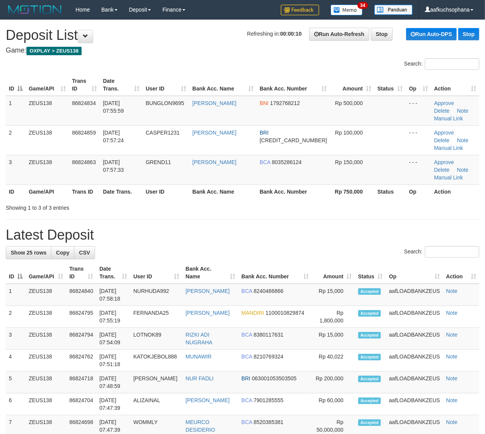
drag, startPoint x: 365, startPoint y: 182, endPoint x: 490, endPoint y: 206, distance: 127.3
click at [376, 201] on div "Showing 1 to 3 of 3 entries" at bounding box center [242, 206] width 485 height 11
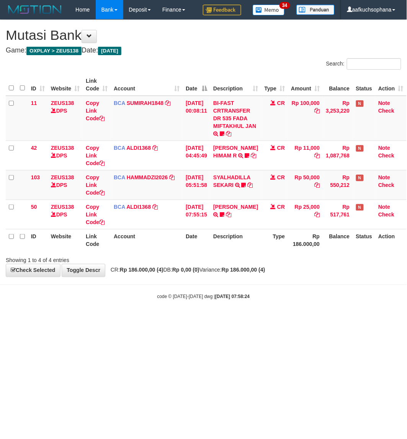
click at [287, 320] on html "Toggle navigation Home Bank Account List Load By Website Group [OXPLAY] ZEUS138…" at bounding box center [203, 160] width 407 height 320
drag, startPoint x: 280, startPoint y: 315, endPoint x: 407, endPoint y: 234, distance: 150.2
click at [281, 316] on body "Toggle navigation Home Bank Account List Load By Website Group [OXPLAY] ZEUS138…" at bounding box center [203, 160] width 407 height 320
drag, startPoint x: 240, startPoint y: 333, endPoint x: 236, endPoint y: 323, distance: 10.8
click at [239, 320] on html "Toggle navigation Home Bank Account List Load By Website Group [OXPLAY] ZEUS138…" at bounding box center [203, 160] width 407 height 320
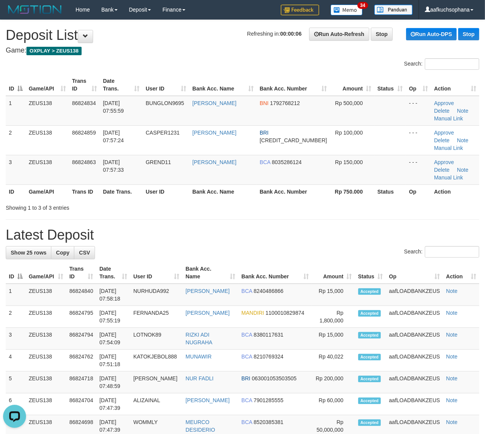
drag, startPoint x: 317, startPoint y: 192, endPoint x: 380, endPoint y: 200, distance: 63.8
drag, startPoint x: 315, startPoint y: 188, endPoint x: 485, endPoint y: 247, distance: 180.5
click at [317, 201] on div "Showing 1 to 3 of 3 entries" at bounding box center [242, 206] width 485 height 11
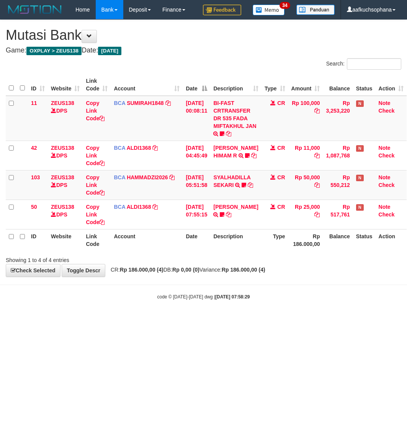
click at [261, 320] on html "Toggle navigation Home Bank Account List Load By Website Group [OXPLAY] ZEUS138…" at bounding box center [203, 160] width 407 height 320
click at [238, 320] on html "Toggle navigation Home Bank Account List Load By Website Group [OXPLAY] ZEUS138…" at bounding box center [203, 160] width 407 height 320
click at [237, 320] on html "Toggle navigation Home Bank Account List Load By Website Group [OXPLAY] ZEUS138…" at bounding box center [203, 160] width 407 height 320
click at [228, 320] on html "Toggle navigation Home Bank Account List Load By Website Group [OXPLAY] ZEUS138…" at bounding box center [203, 160] width 407 height 320
click at [227, 320] on html "Toggle navigation Home Bank Account List Load By Website Group [OXPLAY] ZEUS138…" at bounding box center [203, 160] width 407 height 320
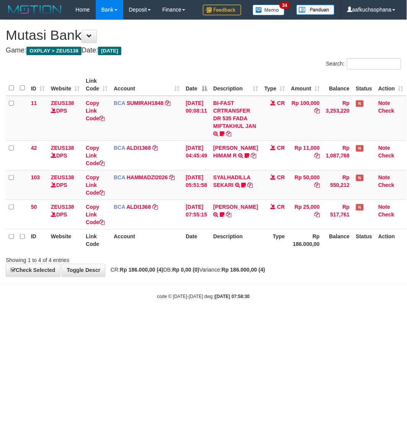
click at [221, 320] on html "Toggle navigation Home Bank Account List Load By Website Group [OXPLAY] ZEUS138…" at bounding box center [203, 160] width 407 height 320
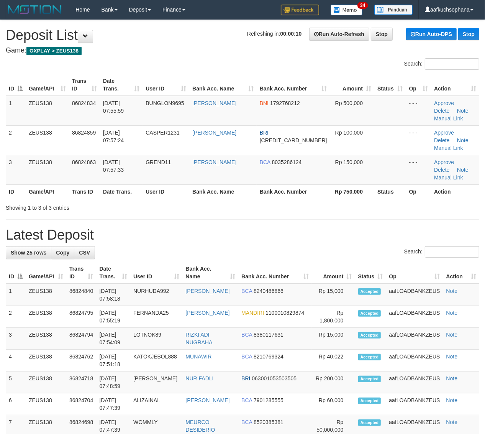
drag, startPoint x: 386, startPoint y: 179, endPoint x: 491, endPoint y: 208, distance: 108.8
click at [388, 201] on div "Showing 1 to 3 of 3 entries" at bounding box center [242, 206] width 485 height 11
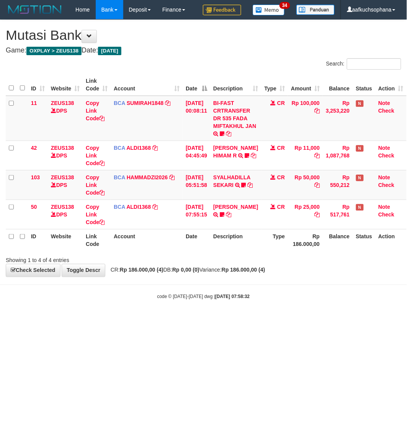
click at [252, 320] on html "Toggle navigation Home Bank Account List Load By Website Group [OXPLAY] ZEUS138…" at bounding box center [203, 160] width 407 height 320
click at [251, 320] on html "Toggle navigation Home Bank Account List Load By Website Group [OXPLAY] ZEUS138…" at bounding box center [203, 160] width 407 height 320
drag, startPoint x: 240, startPoint y: 339, endPoint x: 235, endPoint y: 338, distance: 4.7
click at [240, 320] on html "Toggle navigation Home Bank Account List Load By Website Group [OXPLAY] ZEUS138…" at bounding box center [203, 160] width 407 height 320
click at [229, 320] on html "Toggle navigation Home Bank Account List Load By Website Group [OXPLAY] ZEUS138…" at bounding box center [203, 160] width 407 height 320
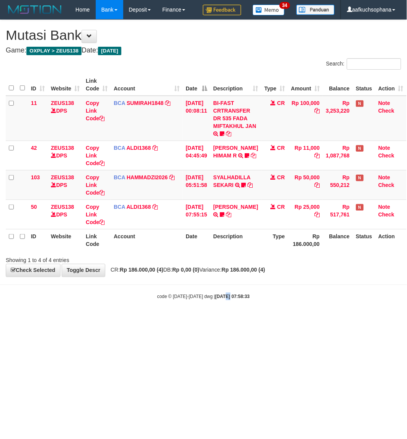
drag, startPoint x: 218, startPoint y: 327, endPoint x: 221, endPoint y: 330, distance: 4.9
click at [221, 320] on html "Toggle navigation Home Bank Account List Load By Website Group [OXPLAY] ZEUS138…" at bounding box center [203, 160] width 407 height 320
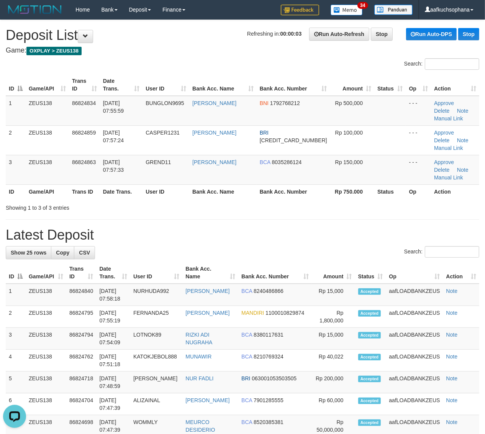
drag, startPoint x: 414, startPoint y: 198, endPoint x: 491, endPoint y: 235, distance: 85.4
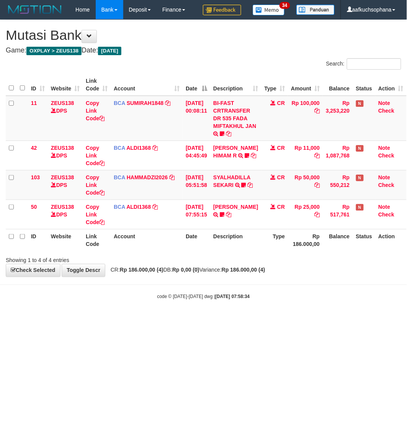
click at [162, 320] on html "Toggle navigation Home Bank Account List Load By Website Group [OXPLAY] ZEUS138…" at bounding box center [203, 160] width 407 height 320
click at [165, 312] on body "Toggle navigation Home Bank Account List Load By Website Group [OXPLAY] ZEUS138…" at bounding box center [203, 160] width 407 height 320
click at [194, 320] on html "Toggle navigation Home Bank Account List Load By Website Group [OXPLAY] ZEUS138…" at bounding box center [203, 160] width 407 height 320
click at [166, 312] on body "Toggle navigation Home Bank Account List Load By Website Group [OXPLAY] ZEUS138…" at bounding box center [203, 160] width 407 height 320
click at [227, 320] on html "Toggle navigation Home Bank Account List Load By Website Group [OXPLAY] ZEUS138…" at bounding box center [203, 160] width 407 height 320
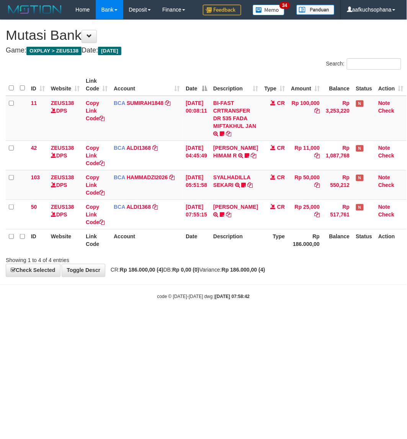
drag, startPoint x: 244, startPoint y: 327, endPoint x: 244, endPoint y: 335, distance: 7.7
click at [244, 320] on html "Toggle navigation Home Bank Account List Load By Website Group [OXPLAY] ZEUS138…" at bounding box center [203, 160] width 407 height 320
click at [239, 320] on html "Toggle navigation Home Bank Account List Load By Website Group [OXPLAY] ZEUS138…" at bounding box center [203, 160] width 407 height 320
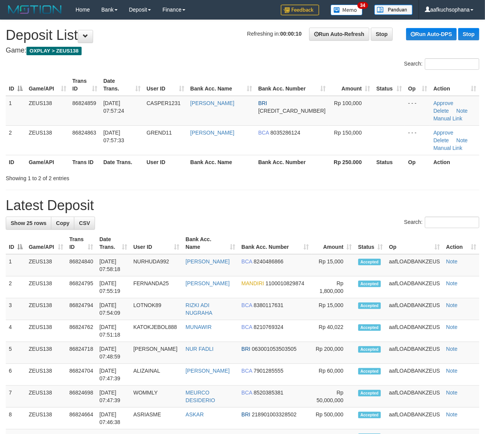
drag, startPoint x: 286, startPoint y: 181, endPoint x: 302, endPoint y: 187, distance: 17.5
click at [286, 184] on div "**********" at bounding box center [242, 436] width 485 height 832
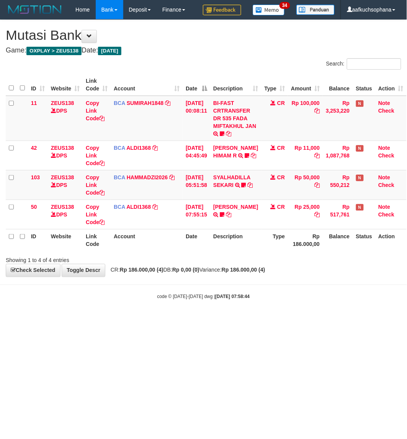
click at [214, 320] on html "Toggle navigation Home Bank Account List Load By Website Group [OXPLAY] ZEUS138…" at bounding box center [203, 160] width 407 height 320
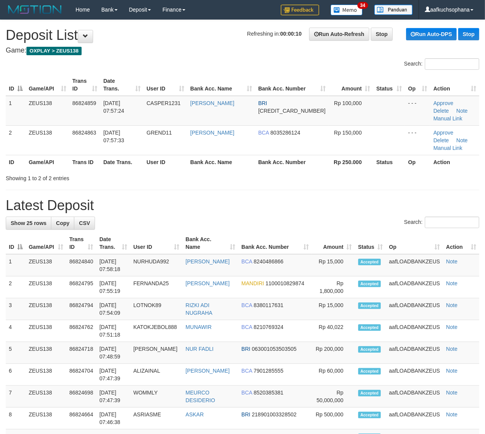
click at [393, 169] on div "**********" at bounding box center [242, 436] width 485 height 832
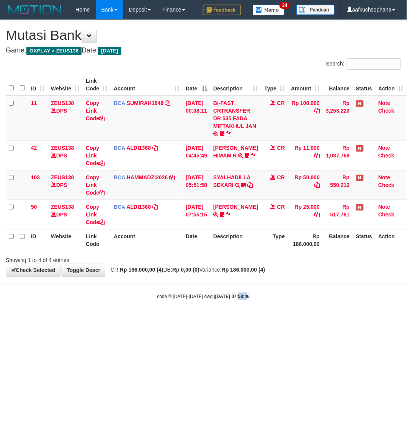
click at [240, 320] on html "Toggle navigation Home Bank Account List Load By Website Group [OXPLAY] ZEUS138…" at bounding box center [203, 160] width 407 height 320
drag, startPoint x: 235, startPoint y: 367, endPoint x: 226, endPoint y: 359, distance: 12.2
click at [236, 320] on html "Toggle navigation Home Bank Account List Load By Website Group [OXPLAY] ZEUS138…" at bounding box center [203, 160] width 407 height 320
click at [207, 320] on html "Toggle navigation Home Bank Account List Load By Website Group [OXPLAY] ZEUS138…" at bounding box center [203, 160] width 407 height 320
drag, startPoint x: 112, startPoint y: 326, endPoint x: 1, endPoint y: 244, distance: 137.9
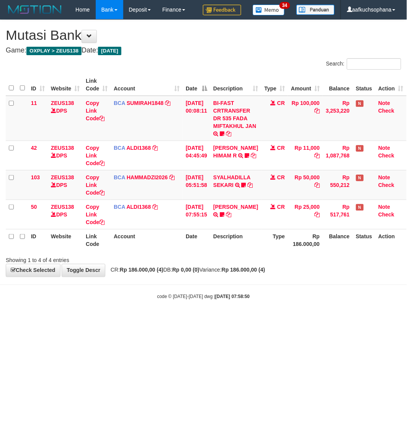
click at [107, 320] on html "Toggle navigation Home Bank Account List Load By Website Group [OXPLAY] ZEUS138…" at bounding box center [203, 160] width 407 height 320
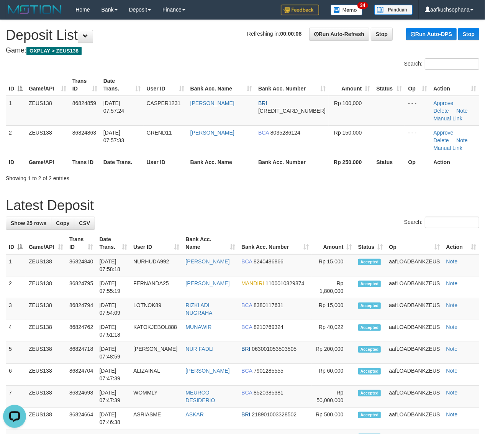
click at [434, 171] on div "**********" at bounding box center [242, 436] width 485 height 832
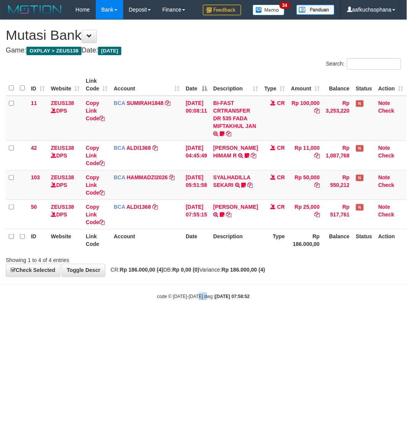
drag, startPoint x: 204, startPoint y: 360, endPoint x: 175, endPoint y: 327, distance: 44.3
click at [204, 320] on html "Toggle navigation Home Bank Account List Load By Website Group [OXPLAY] ZEUS138…" at bounding box center [203, 160] width 407 height 320
click at [206, 320] on html "Toggle navigation Home Bank Account List Load By Website Group [OXPLAY] ZEUS138…" at bounding box center [203, 160] width 407 height 320
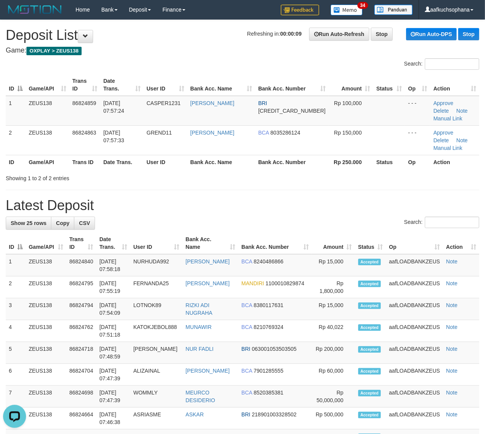
click at [429, 167] on div "**********" at bounding box center [242, 436] width 485 height 832
click at [474, 171] on div "Showing 1 to 2 of 2 entries" at bounding box center [242, 176] width 485 height 11
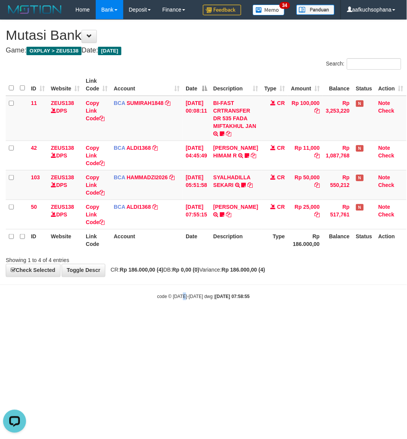
click at [182, 320] on html "Toggle navigation Home Bank Account List Load By Website Group [OXPLAY] ZEUS138…" at bounding box center [203, 160] width 407 height 320
click at [266, 310] on body "Toggle navigation Home Bank Account List Load By Website Group [OXPLAY] ZEUS138…" at bounding box center [203, 160] width 407 height 320
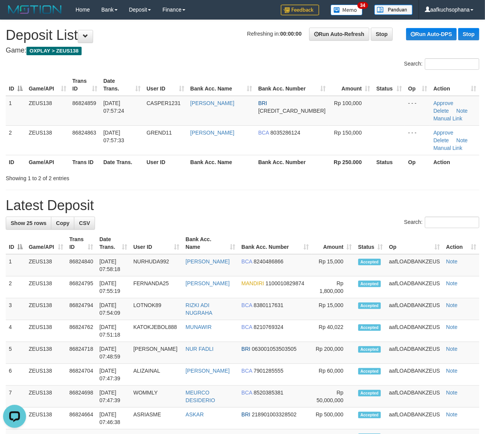
drag, startPoint x: 333, startPoint y: 165, endPoint x: 491, endPoint y: 235, distance: 173.2
click at [341, 172] on div "**********" at bounding box center [242, 436] width 485 height 832
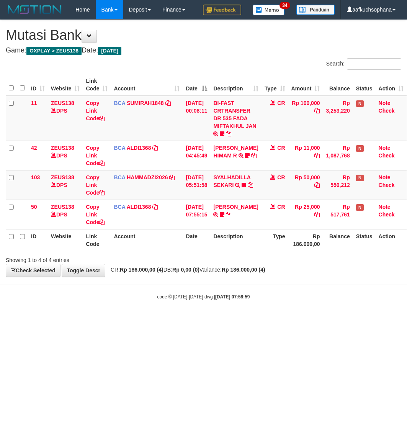
click at [182, 320] on html "Toggle navigation Home Bank Account List Load By Website Group [OXPLAY] ZEUS138…" at bounding box center [203, 160] width 407 height 320
click at [263, 320] on html "Toggle navigation Home Bank Account List Load By Website Group [OXPLAY] ZEUS138…" at bounding box center [203, 160] width 407 height 320
drag, startPoint x: 204, startPoint y: 347, endPoint x: 232, endPoint y: 357, distance: 29.7
click at [205, 320] on html "Toggle navigation Home Bank Account List Load By Website Group [OXPLAY] ZEUS138…" at bounding box center [203, 160] width 407 height 320
click at [263, 320] on html "Toggle navigation Home Bank Account List Load By Website Group [OXPLAY] ZEUS138…" at bounding box center [203, 160] width 407 height 320
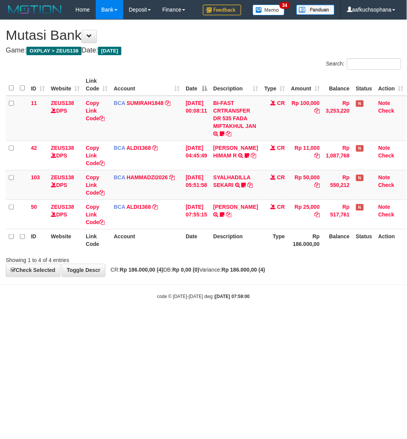
click at [206, 320] on html "Toggle navigation Home Bank Account List Load By Website Group [OXPLAY] ZEUS138…" at bounding box center [203, 160] width 407 height 320
drag, startPoint x: 150, startPoint y: 349, endPoint x: 199, endPoint y: 348, distance: 48.7
click at [150, 320] on html "Toggle navigation Home Bank Account List Load By Website Group [OXPLAY] ZEUS138…" at bounding box center [203, 160] width 407 height 320
click at [248, 320] on html "Toggle navigation Home Bank Account List Load By Website Group [OXPLAY] ZEUS138…" at bounding box center [203, 160] width 407 height 320
click at [154, 320] on html "Toggle navigation Home Bank Account List Load By Website Group [OXPLAY] ZEUS138…" at bounding box center [203, 160] width 407 height 320
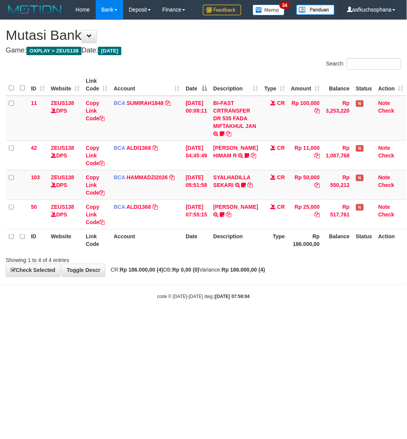
click at [198, 320] on html "Toggle navigation Home Bank Account List Load By Website Group [OXPLAY] ZEUS138…" at bounding box center [203, 160] width 407 height 320
click at [264, 320] on html "Toggle navigation Home Bank Account List Load By Website Group [OXPLAY] ZEUS138…" at bounding box center [203, 160] width 407 height 320
drag, startPoint x: 245, startPoint y: 370, endPoint x: 224, endPoint y: 369, distance: 21.1
click at [241, 320] on html "Toggle navigation Home Bank Account List Load By Website Group [OXPLAY] ZEUS138…" at bounding box center [203, 160] width 407 height 320
click at [194, 320] on html "Toggle navigation Home Bank Account List Load By Website Group [OXPLAY] ZEUS138…" at bounding box center [203, 160] width 407 height 320
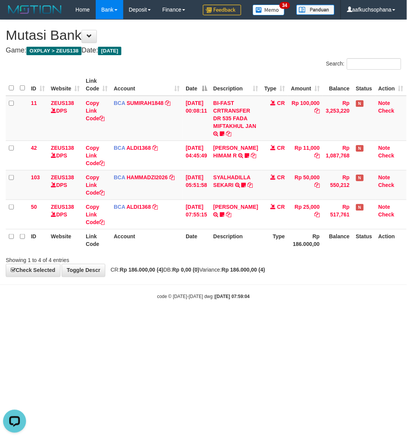
drag, startPoint x: 240, startPoint y: 408, endPoint x: 255, endPoint y: 396, distance: 19.6
click at [241, 320] on html "Toggle navigation Home Bank Account List Load By Website Group [OXPLAY] ZEUS138…" at bounding box center [203, 160] width 407 height 320
click at [275, 320] on html "Toggle navigation Home Bank Account List Load By Website Group [OXPLAY] ZEUS138…" at bounding box center [203, 160] width 407 height 320
drag, startPoint x: 233, startPoint y: 358, endPoint x: 271, endPoint y: 368, distance: 39.3
click at [232, 320] on html "Toggle navigation Home Bank Account List Load By Website Group [OXPLAY] ZEUS138…" at bounding box center [203, 160] width 407 height 320
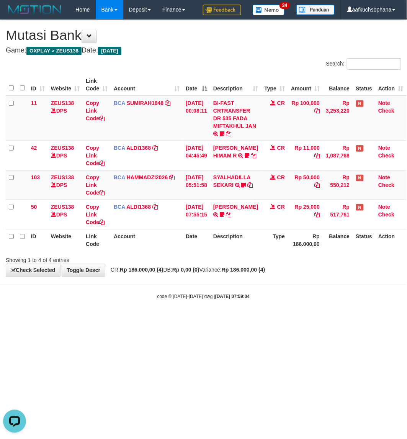
click at [275, 320] on html "Toggle navigation Home Bank Account List Load By Website Group [OXPLAY] ZEUS138…" at bounding box center [203, 160] width 407 height 320
drag, startPoint x: 188, startPoint y: 403, endPoint x: 89, endPoint y: 332, distance: 121.4
click at [187, 320] on html "Toggle navigation Home Bank Account List Load By Website Group [OXPLAY] ZEUS138…" at bounding box center [203, 160] width 407 height 320
click at [199, 320] on html "Toggle navigation Home Bank Account List Load By Website Group [OXPLAY] ZEUS138…" at bounding box center [203, 160] width 407 height 320
click at [198, 320] on html "Toggle navigation Home Bank Account List Load By Website Group [OXPLAY] ZEUS138…" at bounding box center [203, 160] width 407 height 320
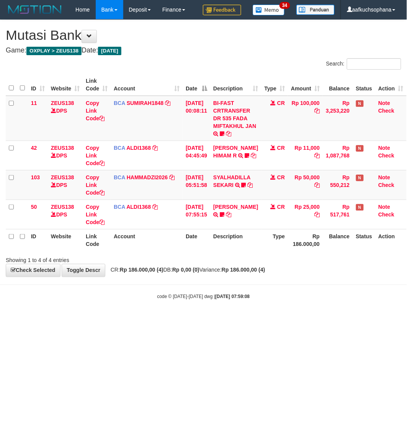
drag, startPoint x: 173, startPoint y: 322, endPoint x: 169, endPoint y: 321, distance: 3.9
click at [172, 320] on html "Toggle navigation Home Bank Account List Load By Website Group [OXPLAY] ZEUS138…" at bounding box center [203, 160] width 407 height 320
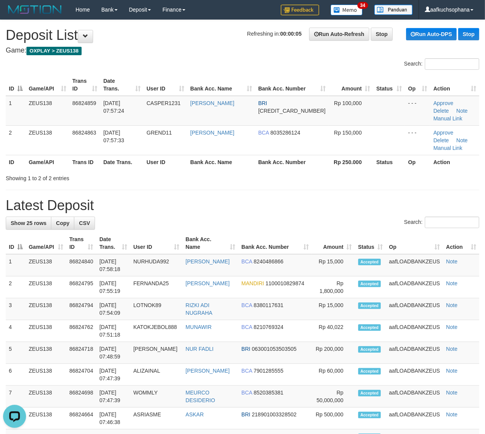
drag, startPoint x: 342, startPoint y: 167, endPoint x: 491, endPoint y: 229, distance: 161.5
click at [346, 169] on div "**********" at bounding box center [242, 436] width 485 height 832
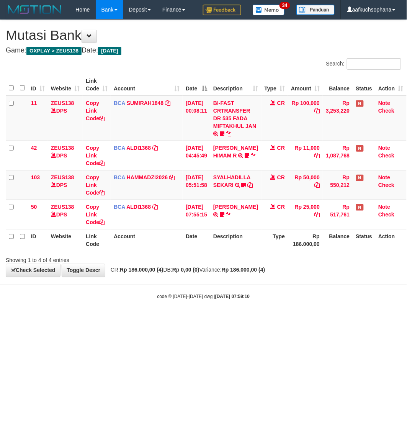
click at [187, 320] on html "Toggle navigation Home Bank Account List Load By Website Group [OXPLAY] ZEUS138…" at bounding box center [203, 160] width 407 height 320
click at [281, 320] on html "Toggle navigation Home Bank Account List Load By Website Group [OXPLAY] ZEUS138…" at bounding box center [203, 160] width 407 height 320
click at [254, 320] on html "Toggle navigation Home Bank Account List Load By Website Group [OXPLAY] ZEUS138…" at bounding box center [203, 160] width 407 height 320
click at [85, 320] on html "Toggle navigation Home Bank Account List Load By Website Group [OXPLAY] ZEUS138…" at bounding box center [203, 160] width 407 height 320
click at [187, 320] on html "Toggle navigation Home Bank Account List Load By Website Group [OXPLAY] ZEUS138…" at bounding box center [203, 160] width 407 height 320
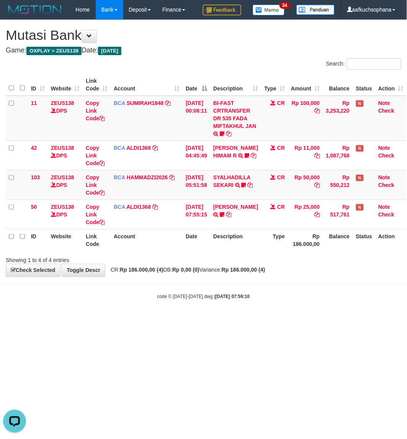
click at [146, 320] on html "Toggle navigation Home Bank Account List Load By Website Group [OXPLAY] ZEUS138…" at bounding box center [203, 160] width 407 height 320
click at [187, 320] on html "Toggle navigation Home Bank Account List Load By Website Group [OXPLAY] ZEUS138…" at bounding box center [203, 160] width 407 height 320
click at [185, 320] on html "Toggle navigation Home Bank Account List Load By Website Group [OXPLAY] ZEUS138…" at bounding box center [203, 160] width 407 height 320
click at [213, 320] on html "Toggle navigation Home Bank Account List Load By Website Group [OXPLAY] ZEUS138…" at bounding box center [203, 160] width 407 height 320
click at [243, 320] on html "Toggle navigation Home Bank Account List Load By Website Group [OXPLAY] ZEUS138…" at bounding box center [203, 160] width 407 height 320
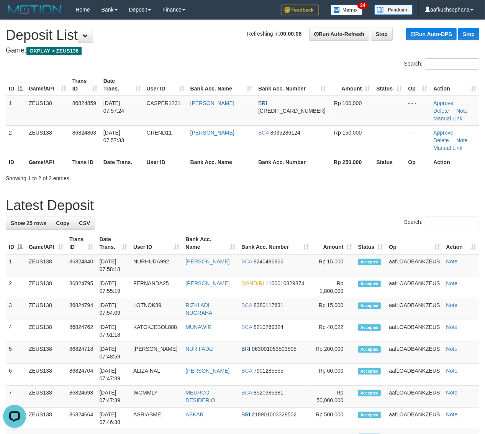
drag, startPoint x: 349, startPoint y: 176, endPoint x: 447, endPoint y: 228, distance: 110.9
click at [353, 178] on div "**********" at bounding box center [242, 436] width 485 height 832
click at [387, 198] on h1 "Latest Deposit" at bounding box center [243, 205] width 474 height 15
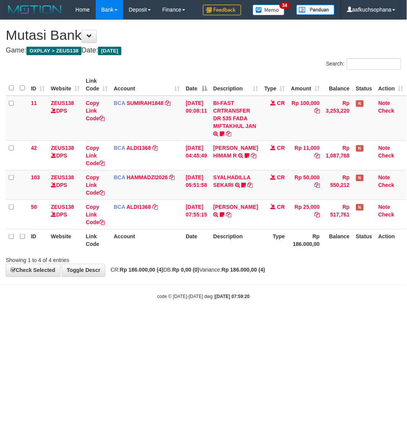
click at [240, 320] on html "Toggle navigation Home Bank Account List Load By Website Group [OXPLAY] ZEUS138…" at bounding box center [203, 160] width 407 height 320
click at [158, 320] on html "Toggle navigation Home Bank Account List Load By Website Group [OXPLAY] ZEUS138…" at bounding box center [203, 160] width 407 height 320
click at [154, 320] on html "Toggle navigation Home Bank Account List Load By Website Group [OXPLAY] ZEUS138…" at bounding box center [203, 160] width 407 height 320
click at [250, 320] on html "Toggle navigation Home Bank Account List Load By Website Group [OXPLAY] ZEUS138…" at bounding box center [203, 160] width 407 height 320
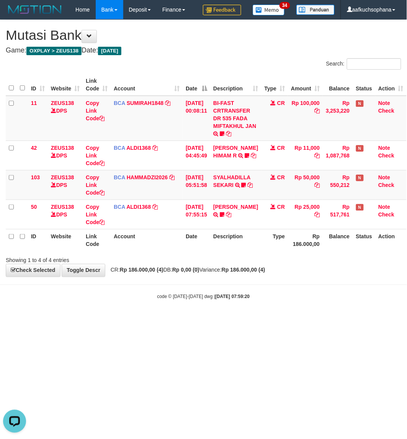
drag, startPoint x: 146, startPoint y: 359, endPoint x: 158, endPoint y: 370, distance: 16.0
click at [148, 320] on html "Toggle navigation Home Bank Account List Load By Website Group [OXPLAY] ZEUS138…" at bounding box center [203, 160] width 407 height 320
click at [227, 320] on html "Toggle navigation Home Bank Account List Load By Website Group [OXPLAY] ZEUS138…" at bounding box center [203, 160] width 407 height 320
click at [155, 320] on html "Toggle navigation Home Bank Account List Load By Website Group [OXPLAY] ZEUS138…" at bounding box center [203, 160] width 407 height 320
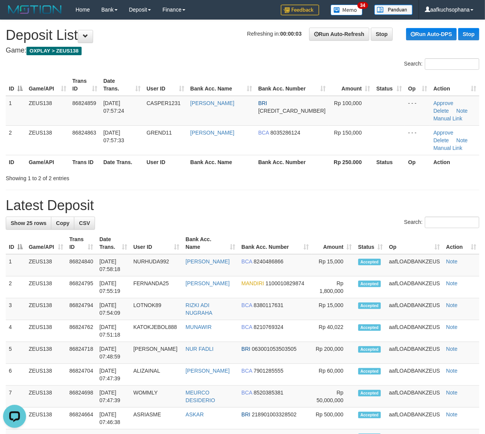
drag, startPoint x: 357, startPoint y: 189, endPoint x: 491, endPoint y: 254, distance: 148.4
click at [361, 198] on h1 "Latest Deposit" at bounding box center [243, 205] width 474 height 15
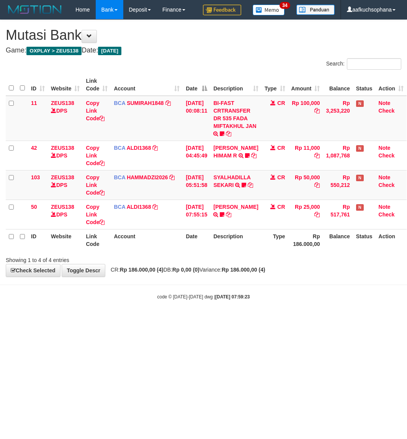
click at [106, 320] on html "Toggle navigation Home Bank Account List Load By Website Group [OXPLAY] ZEUS138…" at bounding box center [203, 160] width 407 height 320
drag, startPoint x: 169, startPoint y: 391, endPoint x: 123, endPoint y: 369, distance: 50.9
click at [167, 320] on html "Toggle navigation Home Bank Account List Load By Website Group [OXPLAY] ZEUS138…" at bounding box center [203, 160] width 407 height 320
click at [117, 320] on html "Toggle navigation Home Bank Account List Load By Website Group [OXPLAY] ZEUS138…" at bounding box center [203, 160] width 407 height 320
drag, startPoint x: 137, startPoint y: 355, endPoint x: 109, endPoint y: 332, distance: 36.0
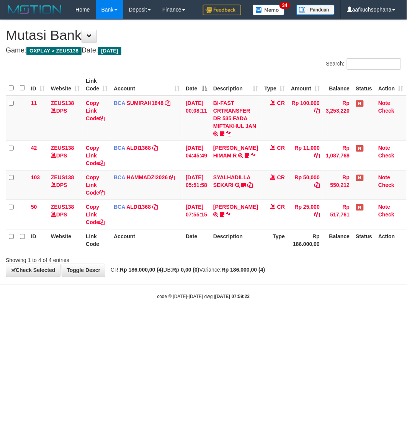
click at [137, 320] on html "Toggle navigation Home Bank Account List Load By Website Group [OXPLAY] ZEUS138…" at bounding box center [203, 160] width 407 height 320
click at [105, 320] on html "Toggle navigation Home Bank Account List Load By Website Group [OXPLAY] ZEUS138…" at bounding box center [203, 160] width 407 height 320
drag, startPoint x: 136, startPoint y: 393, endPoint x: 131, endPoint y: 391, distance: 5.7
click at [135, 320] on html "Toggle navigation Home Bank Account List Load By Website Group [OXPLAY] ZEUS138…" at bounding box center [203, 160] width 407 height 320
click at [96, 320] on html "Toggle navigation Home Bank Account List Load By Website Group [OXPLAY] ZEUS138…" at bounding box center [203, 160] width 407 height 320
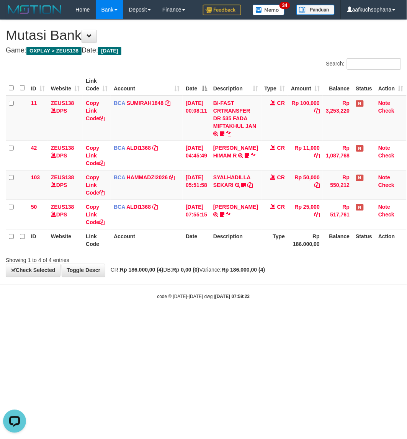
drag, startPoint x: 95, startPoint y: 384, endPoint x: 98, endPoint y: 382, distance: 4.1
click at [96, 320] on html "Toggle navigation Home Bank Account List Load By Website Group [OXPLAY] ZEUS138…" at bounding box center [203, 160] width 407 height 320
click at [146, 320] on html "Toggle navigation Home Bank Account List Load By Website Group [OXPLAY] ZEUS138…" at bounding box center [203, 160] width 407 height 320
drag, startPoint x: 117, startPoint y: 344, endPoint x: 98, endPoint y: 336, distance: 21.0
click at [117, 320] on html "Toggle navigation Home Bank Account List Load By Website Group [OXPLAY] ZEUS138…" at bounding box center [203, 160] width 407 height 320
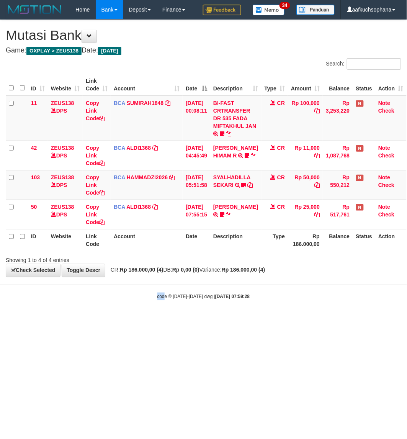
click at [164, 320] on html "Toggle navigation Home Bank Account List Load By Website Group [OXPLAY] ZEUS138…" at bounding box center [203, 160] width 407 height 320
click at [161, 320] on html "Toggle navigation Home Bank Account List Load By Website Group [OXPLAY] ZEUS138…" at bounding box center [203, 160] width 407 height 320
drag, startPoint x: 153, startPoint y: 351, endPoint x: 148, endPoint y: 349, distance: 5.5
click at [152, 320] on html "Toggle navigation Home Bank Account List Load By Website Group [OXPLAY] ZEUS138…" at bounding box center [203, 160] width 407 height 320
drag, startPoint x: 142, startPoint y: 342, endPoint x: 117, endPoint y: 328, distance: 28.5
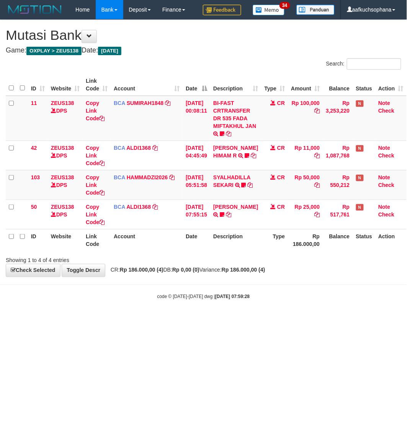
click at [142, 320] on html "Toggle navigation Home Bank Account List Load By Website Group [OXPLAY] ZEUS138…" at bounding box center [203, 160] width 407 height 320
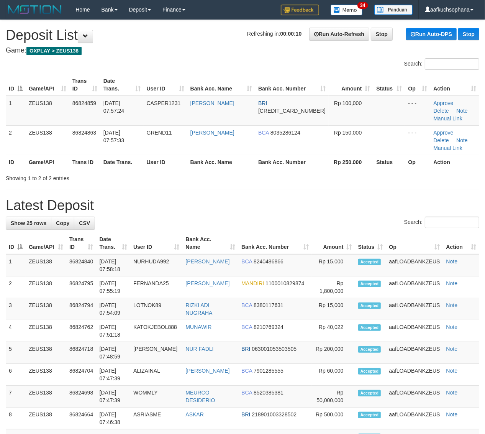
click at [343, 198] on h1 "Latest Deposit" at bounding box center [243, 205] width 474 height 15
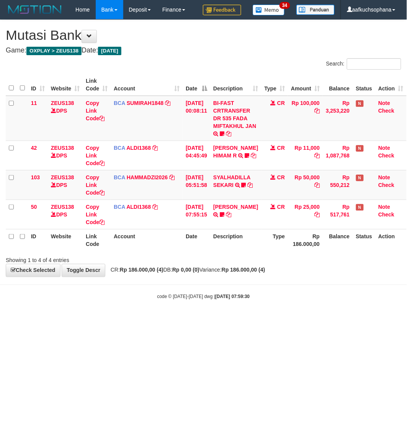
click at [153, 320] on html "Toggle navigation Home Bank Account List Load By Website Group [OXPLAY] ZEUS138…" at bounding box center [203, 160] width 407 height 320
drag, startPoint x: 151, startPoint y: 363, endPoint x: 142, endPoint y: 350, distance: 16.1
click at [150, 320] on html "Toggle navigation Home Bank Account List Load By Website Group [OXPLAY] ZEUS138…" at bounding box center [203, 160] width 407 height 320
drag, startPoint x: 142, startPoint y: 350, endPoint x: 143, endPoint y: 342, distance: 7.4
click at [142, 320] on html "Toggle navigation Home Bank Account List Load By Website Group [OXPLAY] ZEUS138…" at bounding box center [203, 160] width 407 height 320
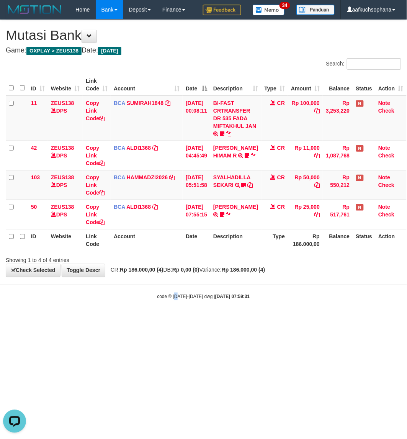
click at [175, 320] on html "Toggle navigation Home Bank Account List Load By Website Group [OXPLAY] ZEUS138…" at bounding box center [203, 160] width 407 height 320
drag, startPoint x: 152, startPoint y: 324, endPoint x: 233, endPoint y: 340, distance: 82.8
click at [163, 320] on html "Toggle navigation Home Bank Account List Load By Website Group [OXPLAY] ZEUS138…" at bounding box center [203, 160] width 407 height 320
click at [234, 320] on html "Toggle navigation Home Bank Account List Load By Website Group [OXPLAY] ZEUS138…" at bounding box center [203, 160] width 407 height 320
click at [217, 320] on html "Toggle navigation Home Bank Account List Load By Website Group [OXPLAY] ZEUS138…" at bounding box center [203, 160] width 407 height 320
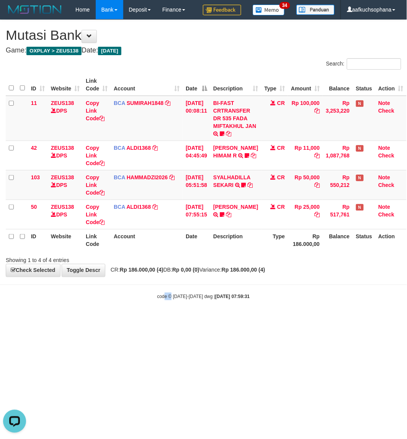
click at [165, 320] on html "Toggle navigation Home Bank Account List Load By Website Group [OXPLAY] ZEUS138…" at bounding box center [203, 160] width 407 height 320
drag, startPoint x: 174, startPoint y: 362, endPoint x: 179, endPoint y: 363, distance: 5.1
click at [175, 320] on html "Toggle navigation Home Bank Account List Load By Website Group [OXPLAY] ZEUS138…" at bounding box center [203, 160] width 407 height 320
click at [187, 320] on html "Toggle navigation Home Bank Account List Load By Website Group [OXPLAY] ZEUS138…" at bounding box center [203, 160] width 407 height 320
click at [260, 320] on html "Toggle navigation Home Bank Account List Load By Website Group [OXPLAY] ZEUS138…" at bounding box center [203, 160] width 407 height 320
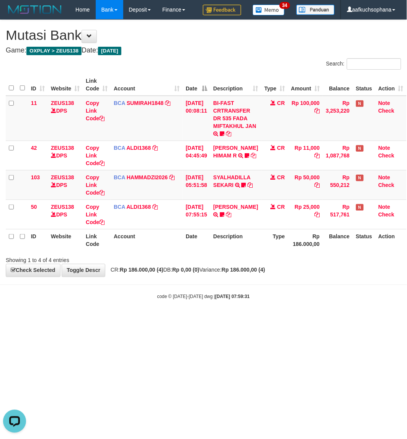
click at [217, 320] on html "Toggle navigation Home Bank Account List Load By Website Group [OXPLAY] ZEUS138…" at bounding box center [203, 160] width 407 height 320
click at [265, 320] on html "Toggle navigation Home Bank Account List Load By Website Group [OXPLAY] ZEUS138…" at bounding box center [203, 160] width 407 height 320
drag, startPoint x: 248, startPoint y: 386, endPoint x: 206, endPoint y: 380, distance: 42.6
click at [248, 320] on html "Toggle navigation Home Bank Account List Load By Website Group [OXPLAY] ZEUS138…" at bounding box center [203, 160] width 407 height 320
click at [201, 320] on html "Toggle navigation Home Bank Account List Load By Website Group [OXPLAY] ZEUS138…" at bounding box center [203, 160] width 407 height 320
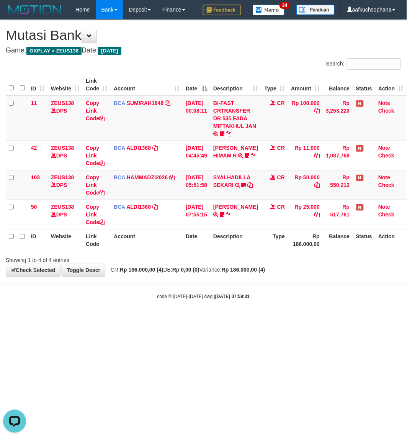
click at [140, 320] on html "Toggle navigation Home Bank Account List Load By Website Group [OXPLAY] ZEUS138…" at bounding box center [203, 160] width 407 height 320
click at [149, 320] on html "Toggle navigation Home Bank Account List Load By Website Group [OXPLAY] ZEUS138…" at bounding box center [203, 160] width 407 height 320
click at [177, 320] on html "Toggle navigation Home Bank Account List Load By Website Group [OXPLAY] ZEUS138…" at bounding box center [203, 160] width 407 height 320
drag, startPoint x: 302, startPoint y: 356, endPoint x: 298, endPoint y: 353, distance: 4.7
click at [301, 320] on html "Toggle navigation Home Bank Account List Load By Website Group [OXPLAY] ZEUS138…" at bounding box center [203, 160] width 407 height 320
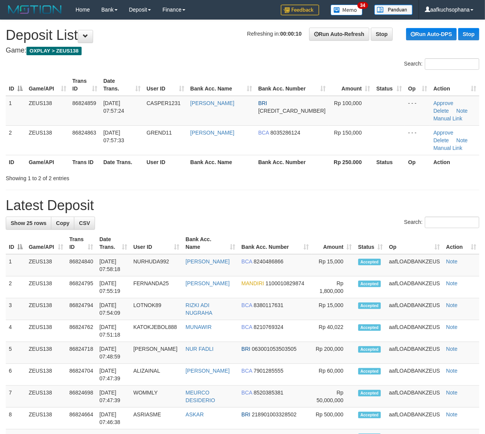
click at [394, 177] on div "**********" at bounding box center [242, 436] width 485 height 832
drag, startPoint x: 420, startPoint y: 166, endPoint x: 428, endPoint y: 174, distance: 11.7
click at [422, 168] on div "**********" at bounding box center [242, 436] width 485 height 832
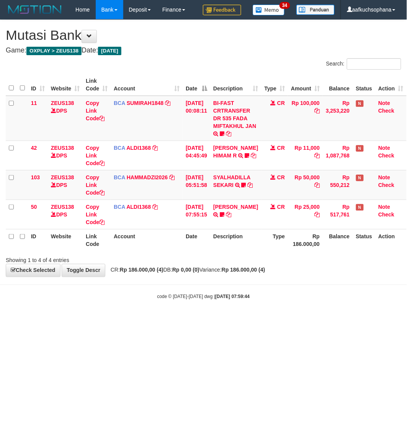
click at [249, 320] on html "Toggle navigation Home Bank Account List Load By Website Group [OXPLAY] ZEUS138…" at bounding box center [203, 160] width 407 height 320
click at [246, 320] on html "Toggle navigation Home Bank Account List Load By Website Group [OXPLAY] ZEUS138…" at bounding box center [203, 160] width 407 height 320
drag, startPoint x: 77, startPoint y: 383, endPoint x: 72, endPoint y: 370, distance: 14.3
click at [74, 320] on html "Toggle navigation Home Bank Account List Load By Website Group [OXPLAY] ZEUS138…" at bounding box center [203, 160] width 407 height 320
drag, startPoint x: 85, startPoint y: 361, endPoint x: 95, endPoint y: 361, distance: 10.3
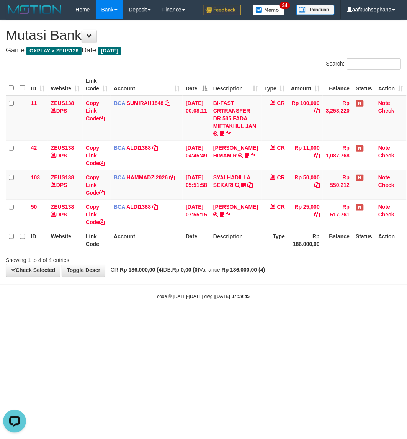
click at [85, 320] on html "Toggle navigation Home Bank Account List Load By Website Group [OXPLAY] ZEUS138…" at bounding box center [203, 160] width 407 height 320
drag, startPoint x: 118, startPoint y: 365, endPoint x: 121, endPoint y: 376, distance: 12.0
click at [121, 320] on html "Toggle navigation Home Bank Account List Load By Website Group [OXPLAY] ZEUS138…" at bounding box center [203, 160] width 407 height 320
drag, startPoint x: 109, startPoint y: 380, endPoint x: 102, endPoint y: 378, distance: 7.9
click at [106, 320] on html "Toggle navigation Home Bank Account List Load By Website Group [OXPLAY] ZEUS138…" at bounding box center [203, 160] width 407 height 320
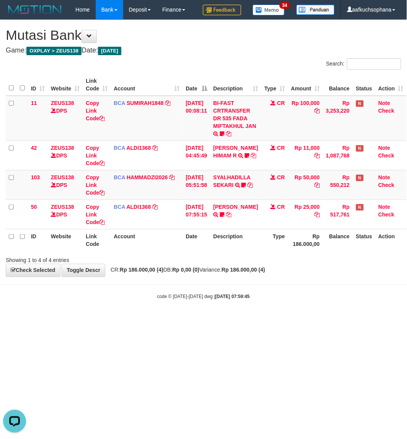
click at [75, 320] on html "Toggle navigation Home Bank Account List Load By Website Group [OXPLAY] ZEUS138…" at bounding box center [203, 160] width 407 height 320
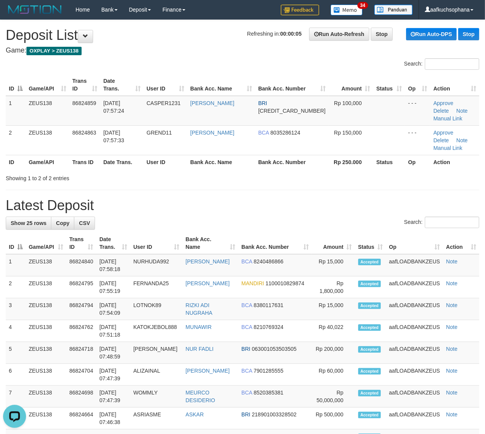
click at [367, 179] on div "**********" at bounding box center [242, 436] width 485 height 832
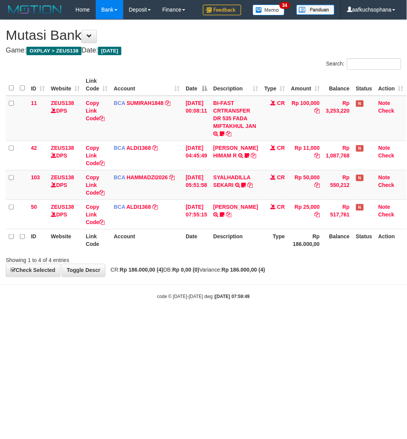
drag, startPoint x: 0, startPoint y: 0, endPoint x: 66, endPoint y: 341, distance: 347.4
click at [67, 320] on html "Toggle navigation Home Bank Account List Load By Website Group [OXPLAY] ZEUS138…" at bounding box center [203, 160] width 407 height 320
click at [144, 320] on html "Toggle navigation Home Bank Account List Load By Website Group [OXPLAY] ZEUS138…" at bounding box center [203, 160] width 407 height 320
click at [161, 320] on html "Toggle navigation Home Bank Account List Load By Website Group [OXPLAY] ZEUS138…" at bounding box center [203, 160] width 407 height 320
drag, startPoint x: 206, startPoint y: 332, endPoint x: 205, endPoint y: 336, distance: 3.9
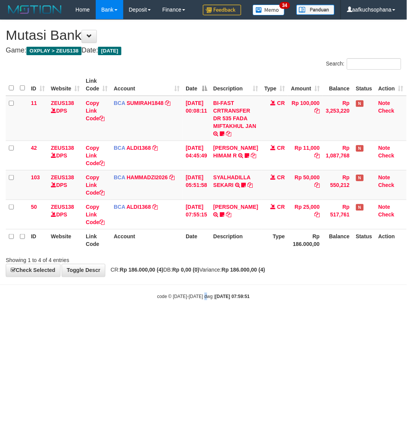
click at [205, 320] on html "Toggle navigation Home Bank Account List Load By Website Group [OXPLAY] ZEUS138…" at bounding box center [203, 160] width 407 height 320
click at [174, 320] on html "Toggle navigation Home Bank Account List Load By Website Group [OXPLAY] ZEUS138…" at bounding box center [203, 160] width 407 height 320
click at [250, 320] on html "Toggle navigation Home Bank Account List Load By Website Group [OXPLAY] ZEUS138…" at bounding box center [203, 160] width 407 height 320
click at [240, 320] on html "Toggle navigation Home Bank Account List Load By Website Group [OXPLAY] ZEUS138…" at bounding box center [203, 160] width 407 height 320
click at [166, 320] on html "Toggle navigation Home Bank Account List Load By Website Group [OXPLAY] ZEUS138…" at bounding box center [203, 160] width 407 height 320
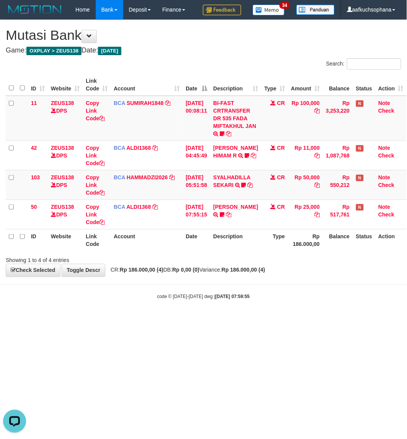
click at [176, 320] on html "Toggle navigation Home Bank Account List Load By Website Group [OXPLAY] ZEUS138…" at bounding box center [203, 160] width 407 height 320
click at [223, 320] on html "Toggle navigation Home Bank Account List Load By Website Group [OXPLAY] ZEUS138…" at bounding box center [203, 160] width 407 height 320
click at [169, 320] on html "Toggle navigation Home Bank Account List Load By Website Group [OXPLAY] ZEUS138…" at bounding box center [203, 160] width 407 height 320
click at [204, 320] on html "Toggle navigation Home Bank Account List Load By Website Group [OXPLAY] ZEUS138…" at bounding box center [203, 160] width 407 height 320
click at [134, 320] on html "Toggle navigation Home Bank Account List Load By Website Group [OXPLAY] ZEUS138…" at bounding box center [203, 160] width 407 height 320
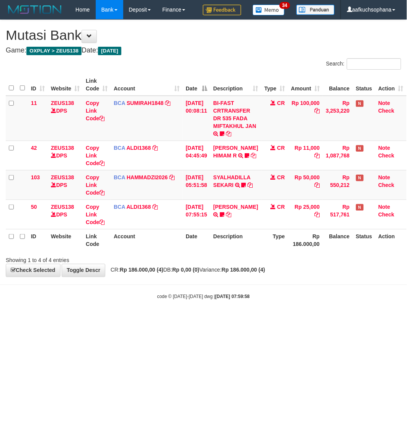
click at [133, 320] on html "Toggle navigation Home Bank Account List Load By Website Group [OXPLAY] ZEUS138…" at bounding box center [203, 160] width 407 height 320
click at [94, 320] on html "Toggle navigation Home Bank Account List Load By Website Group [OXPLAY] ZEUS138…" at bounding box center [203, 160] width 407 height 320
click at [167, 320] on html "Toggle navigation Home Bank Account List Load By Website Group [OXPLAY] ZEUS138…" at bounding box center [203, 160] width 407 height 320
click at [137, 320] on html "Toggle navigation Home Bank Account List Load By Website Group [OXPLAY] ZEUS138…" at bounding box center [203, 160] width 407 height 320
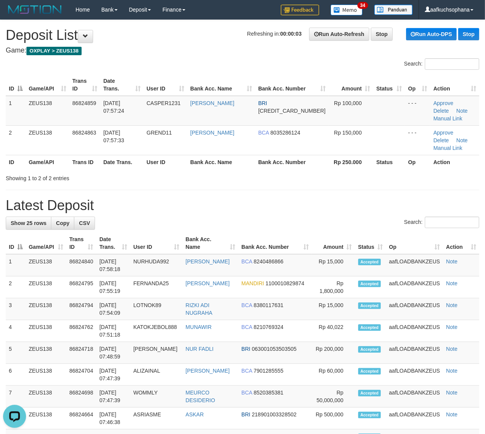
click at [320, 169] on div "**********" at bounding box center [242, 436] width 485 height 832
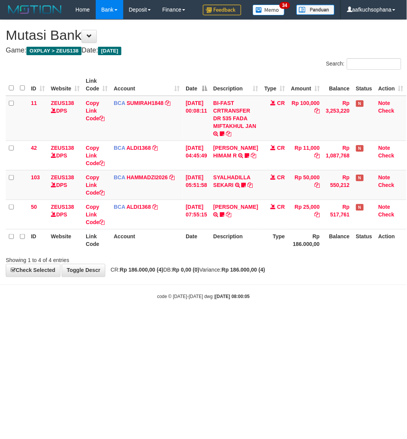
click at [165, 320] on html "Toggle navigation Home Bank Account List Load By Website Group [OXPLAY] ZEUS138…" at bounding box center [203, 160] width 407 height 320
click at [225, 320] on html "Toggle navigation Home Bank Account List Load By Website Group [OXPLAY] ZEUS138…" at bounding box center [203, 160] width 407 height 320
click at [203, 320] on html "Toggle navigation Home Bank Account List Load By Website Group [OXPLAY] ZEUS138…" at bounding box center [203, 160] width 407 height 320
click at [169, 320] on html "Toggle navigation Home Bank Account List Load By Website Group [OXPLAY] ZEUS138…" at bounding box center [203, 160] width 407 height 320
click at [115, 320] on html "Toggle navigation Home Bank Account List Load By Website Group [OXPLAY] ZEUS138…" at bounding box center [203, 160] width 407 height 320
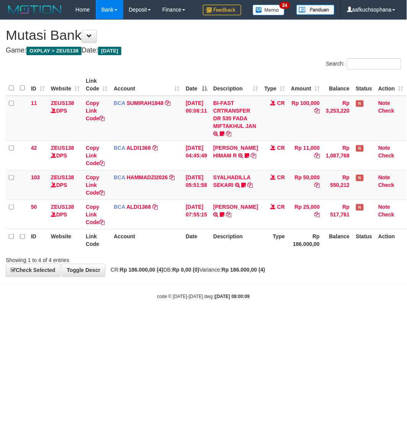
click at [257, 320] on html "Toggle navigation Home Bank Account List Load By Website Group [OXPLAY] ZEUS138…" at bounding box center [203, 160] width 407 height 320
click at [172, 320] on html "Toggle navigation Home Bank Account List Load By Website Group [OXPLAY] ZEUS138…" at bounding box center [203, 160] width 407 height 320
click at [165, 320] on html "Toggle navigation Home Bank Account List Load By Website Group [OXPLAY] ZEUS138…" at bounding box center [203, 160] width 407 height 320
drag, startPoint x: 117, startPoint y: 330, endPoint x: 113, endPoint y: 338, distance: 8.8
click at [115, 320] on html "Toggle navigation Home Bank Account List Load By Website Group [OXPLAY] ZEUS138…" at bounding box center [203, 160] width 407 height 320
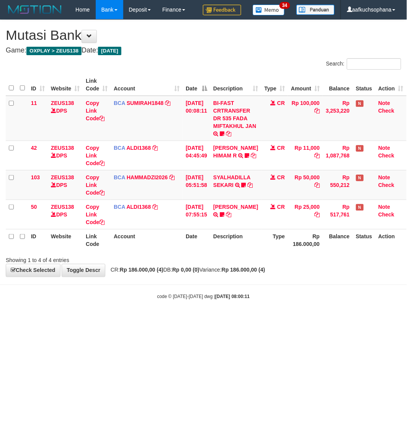
drag, startPoint x: 108, startPoint y: 340, endPoint x: 95, endPoint y: 337, distance: 13.1
click at [105, 320] on html "Toggle navigation Home Bank Account List Load By Website Group [OXPLAY] ZEUS138…" at bounding box center [203, 160] width 407 height 320
drag, startPoint x: 95, startPoint y: 337, endPoint x: 94, endPoint y: 351, distance: 15.0
click at [96, 320] on html "Toggle navigation Home Bank Account List Load By Website Group [OXPLAY] ZEUS138…" at bounding box center [203, 160] width 407 height 320
click at [93, 320] on html "Toggle navigation Home Bank Account List Load By Website Group [OXPLAY] ZEUS138…" at bounding box center [203, 160] width 407 height 320
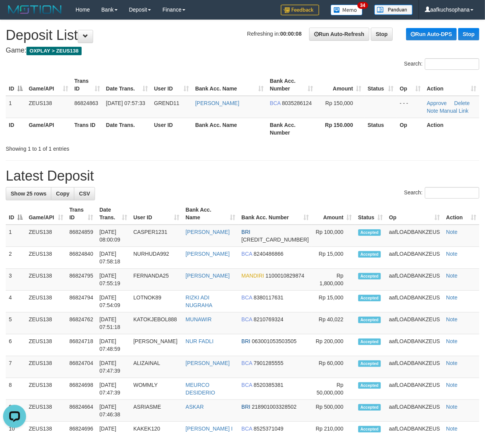
click at [368, 171] on h1 "Latest Deposit" at bounding box center [243, 175] width 474 height 15
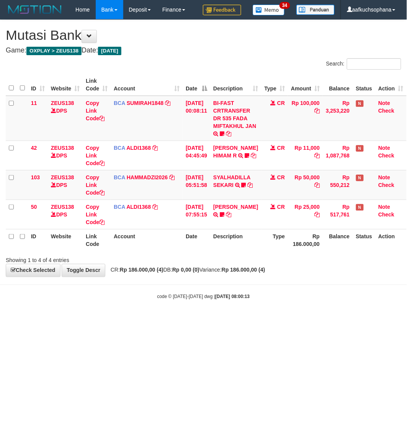
click at [92, 320] on html "Toggle navigation Home Bank Account List Load By Website Group [OXPLAY] ZEUS138…" at bounding box center [203, 160] width 407 height 320
drag, startPoint x: 92, startPoint y: 348, endPoint x: 94, endPoint y: 356, distance: 8.3
click at [94, 320] on html "Toggle navigation Home Bank Account List Load By Website Group [OXPLAY] ZEUS138…" at bounding box center [203, 160] width 407 height 320
click at [90, 320] on html "Toggle navigation Home Bank Account List Load By Website Group [OXPLAY] ZEUS138…" at bounding box center [203, 160] width 407 height 320
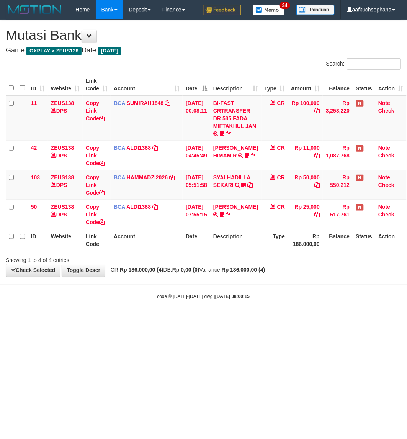
click at [212, 320] on html "Toggle navigation Home Bank Account List Load By Website Group [OXPLAY] ZEUS138…" at bounding box center [203, 160] width 407 height 320
click at [211, 320] on html "Toggle navigation Home Bank Account List Load By Website Group [OXPLAY] ZEUS138…" at bounding box center [203, 160] width 407 height 320
drag, startPoint x: 253, startPoint y: 332, endPoint x: 349, endPoint y: 290, distance: 104.7
click at [259, 320] on html "Toggle navigation Home Bank Account List Load By Website Group [OXPLAY] ZEUS138…" at bounding box center [203, 160] width 407 height 320
click at [133, 320] on html "Toggle navigation Home Bank Account List Load By Website Group [OXPLAY] ZEUS138…" at bounding box center [203, 160] width 407 height 320
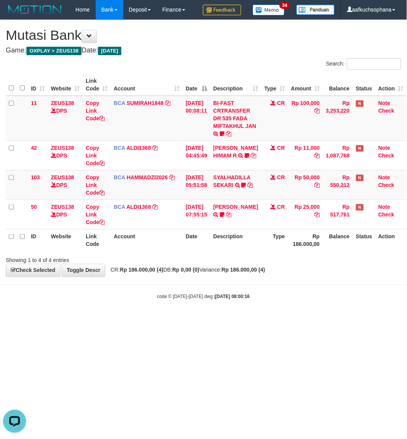
drag, startPoint x: 119, startPoint y: 343, endPoint x: 60, endPoint y: 294, distance: 76.5
click at [117, 320] on html "Toggle navigation Home Bank Account List Load By Website Group [OXPLAY] ZEUS138…" at bounding box center [203, 160] width 407 height 320
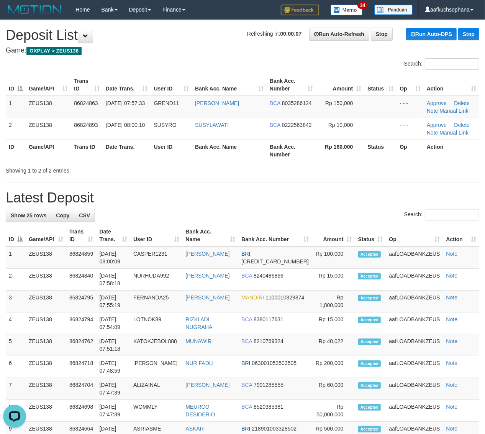
click at [359, 174] on div "Showing 1 to 2 of 2 entries" at bounding box center [242, 169] width 485 height 11
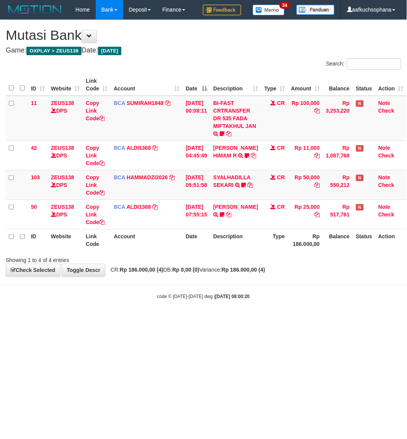
click at [278, 320] on html "Toggle navigation Home Bank Account List Load By Website Group [OXPLAY] ZEUS138…" at bounding box center [203, 160] width 407 height 320
click at [236, 315] on body "Toggle navigation Home Bank Account List Load By Website Group [OXPLAY] ZEUS138…" at bounding box center [203, 160] width 407 height 320
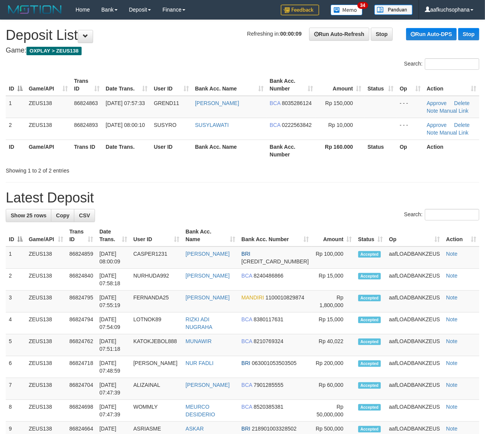
drag, startPoint x: 323, startPoint y: 175, endPoint x: 396, endPoint y: 213, distance: 82.1
click at [333, 183] on div "**********" at bounding box center [242, 432] width 485 height 824
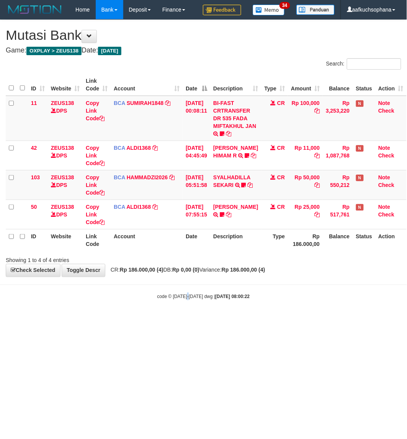
click at [188, 297] on small "code © 2012-2018 dwg | 2025/08/31 08:00:22" at bounding box center [204, 296] width 93 height 5
drag, startPoint x: 262, startPoint y: 361, endPoint x: 259, endPoint y: 366, distance: 5.5
click at [261, 320] on html "Toggle navigation Home Bank Account List Load By Website Group [OXPLAY] ZEUS138…" at bounding box center [203, 160] width 407 height 320
click at [256, 320] on html "Toggle navigation Home Bank Account List Load By Website Group [OXPLAY] ZEUS138…" at bounding box center [203, 160] width 407 height 320
click at [269, 320] on html "Toggle navigation Home Bank Account List Load By Website Group [OXPLAY] ZEUS138…" at bounding box center [203, 160] width 407 height 320
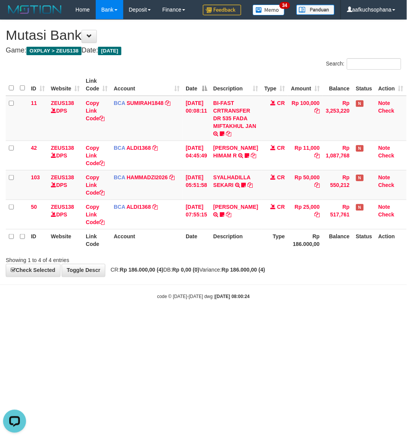
drag, startPoint x: 269, startPoint y: 365, endPoint x: 263, endPoint y: 360, distance: 7.1
click at [268, 320] on html "Toggle navigation Home Bank Account List Load By Website Group [OXPLAY] ZEUS138…" at bounding box center [203, 160] width 407 height 320
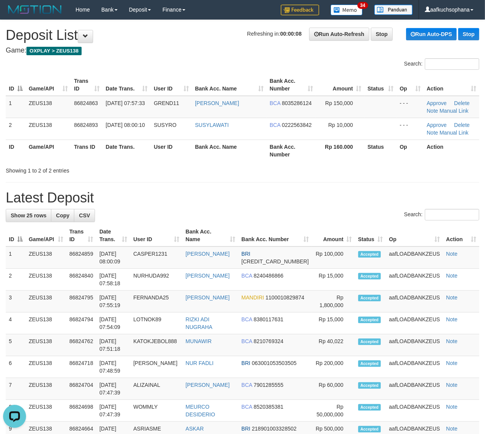
drag, startPoint x: 369, startPoint y: 170, endPoint x: 437, endPoint y: 201, distance: 75.5
click at [373, 172] on div "Showing 1 to 2 of 2 entries" at bounding box center [242, 169] width 485 height 11
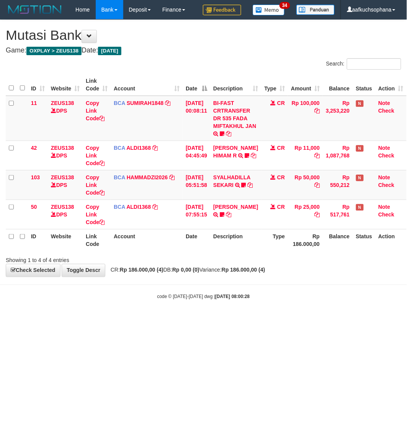
drag, startPoint x: 265, startPoint y: 340, endPoint x: 270, endPoint y: 342, distance: 5.3
click at [273, 320] on html "Toggle navigation Home Bank Account List Load By Website Group [OXPLAY] ZEUS138…" at bounding box center [203, 160] width 407 height 320
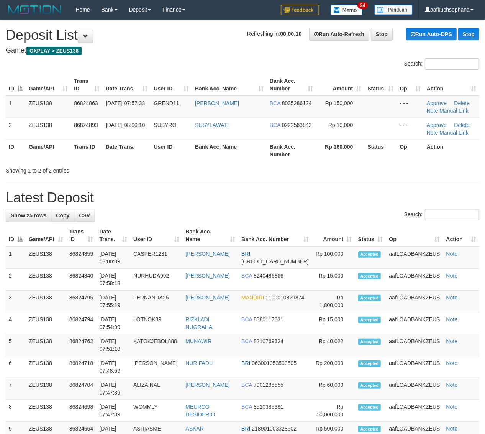
drag, startPoint x: 358, startPoint y: 179, endPoint x: 426, endPoint y: 207, distance: 74.0
click at [362, 180] on div "**********" at bounding box center [242, 432] width 485 height 824
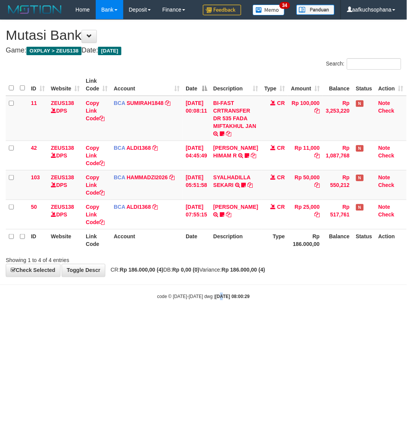
drag, startPoint x: 215, startPoint y: 359, endPoint x: 204, endPoint y: 342, distance: 20.3
click at [212, 320] on html "Toggle navigation Home Bank Account List Load By Website Group [OXPLAY] ZEUS138…" at bounding box center [203, 160] width 407 height 320
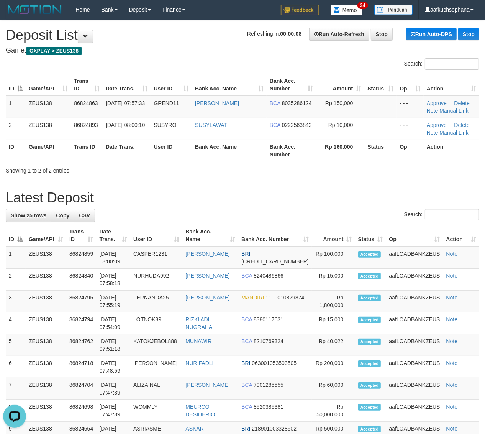
drag, startPoint x: 404, startPoint y: 183, endPoint x: 489, endPoint y: 224, distance: 94.5
click at [412, 187] on div "**********" at bounding box center [242, 432] width 485 height 824
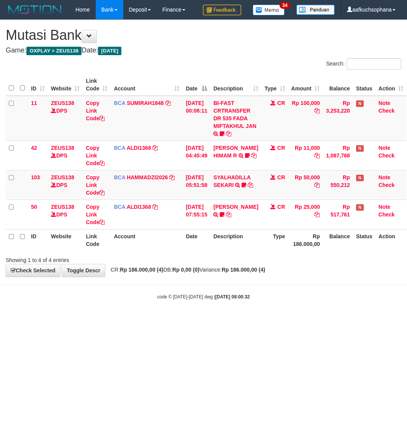
click at [291, 320] on html "Toggle navigation Home Bank Account List Load By Website Group [OXPLAY] ZEUS138…" at bounding box center [203, 160] width 407 height 320
drag, startPoint x: 143, startPoint y: 371, endPoint x: 81, endPoint y: 309, distance: 87.5
click at [136, 320] on html "Toggle navigation Home Bank Account List Load By Website Group [OXPLAY] ZEUS138…" at bounding box center [203, 160] width 407 height 320
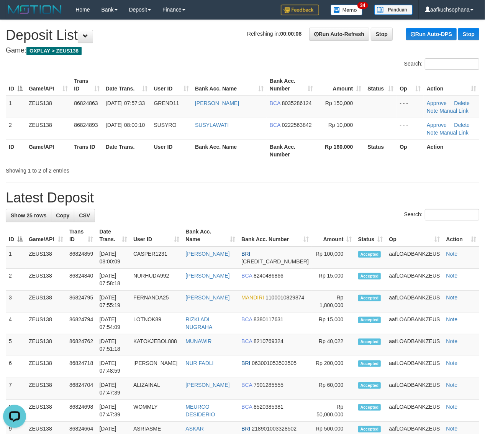
drag, startPoint x: 348, startPoint y: 184, endPoint x: 436, endPoint y: 215, distance: 93.1
click at [351, 189] on div "**********" at bounding box center [242, 432] width 485 height 824
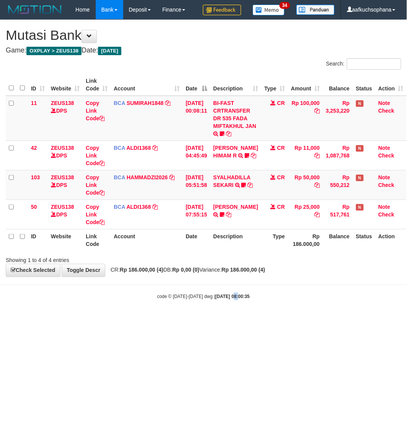
click at [229, 320] on html "Toggle navigation Home Bank Account List Load By Website Group [OXPLAY] ZEUS138…" at bounding box center [203, 160] width 407 height 320
click at [129, 320] on html "Toggle navigation Home Bank Account List Load By Website Group [OXPLAY] ZEUS138…" at bounding box center [203, 160] width 407 height 320
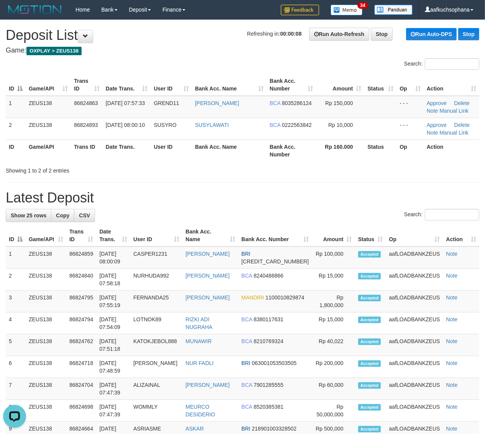
drag, startPoint x: 407, startPoint y: 176, endPoint x: 491, endPoint y: 233, distance: 101.1
click at [407, 177] on div "**********" at bounding box center [242, 432] width 485 height 824
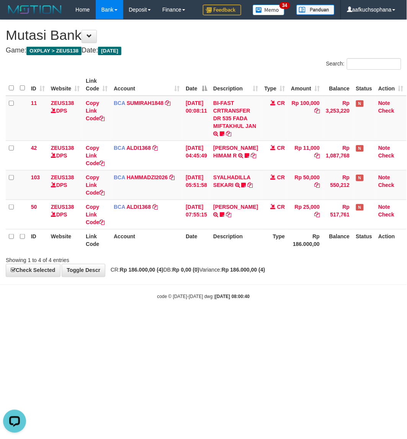
drag, startPoint x: 257, startPoint y: 360, endPoint x: 253, endPoint y: 361, distance: 3.9
click at [254, 320] on html "Toggle navigation Home Bank Account List Load By Website Group [OXPLAY] ZEUS138…" at bounding box center [203, 160] width 407 height 320
click at [250, 320] on html "Toggle navigation Home Bank Account List Load By Website Group [OXPLAY] ZEUS138…" at bounding box center [203, 160] width 407 height 320
click at [244, 320] on html "Toggle navigation Home Bank Account List Load By Website Group [OXPLAY] ZEUS138…" at bounding box center [203, 160] width 407 height 320
drag, startPoint x: 194, startPoint y: 342, endPoint x: 153, endPoint y: 316, distance: 48.6
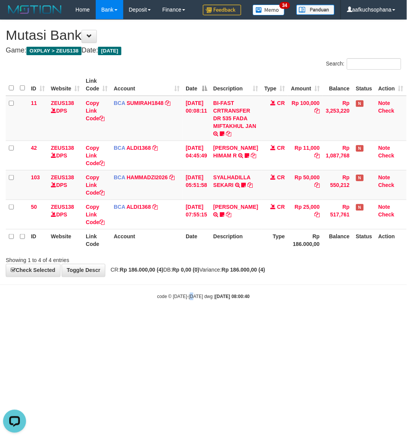
click at [192, 320] on html "Toggle navigation Home Bank Account List Load By Website Group [OXPLAY] ZEUS138…" at bounding box center [203, 160] width 407 height 320
drag, startPoint x: 303, startPoint y: 356, endPoint x: 298, endPoint y: 359, distance: 5.1
click at [300, 320] on html "Toggle navigation Home Bank Account List Load By Website Group [OXPLAY] ZEUS138…" at bounding box center [203, 160] width 407 height 320
click at [296, 320] on html "Toggle navigation Home Bank Account List Load By Website Group [OXPLAY] ZEUS138…" at bounding box center [203, 160] width 407 height 320
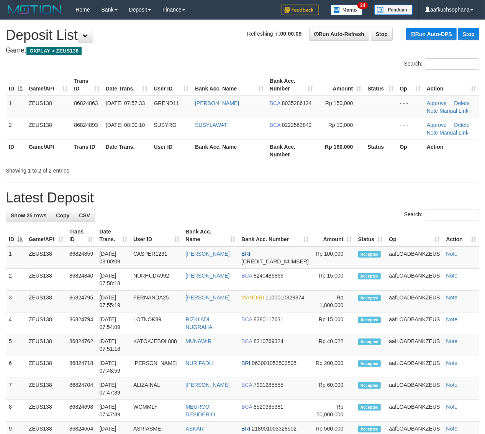
click at [305, 183] on div "**********" at bounding box center [242, 432] width 485 height 824
click at [361, 194] on h1 "Latest Deposit" at bounding box center [243, 197] width 474 height 15
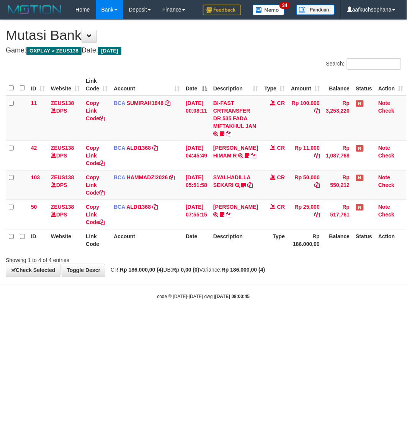
drag, startPoint x: 160, startPoint y: 350, endPoint x: 161, endPoint y: 360, distance: 10.0
click at [160, 320] on html "Toggle navigation Home Bank Account List Load By Website Group [OXPLAY] ZEUS138…" at bounding box center [203, 160] width 407 height 320
click at [17, 320] on html "Toggle navigation Home Bank Account List Load By Website Group [OXPLAY] ZEUS138…" at bounding box center [203, 160] width 407 height 320
